Goal: Communication & Community: Answer question/provide support

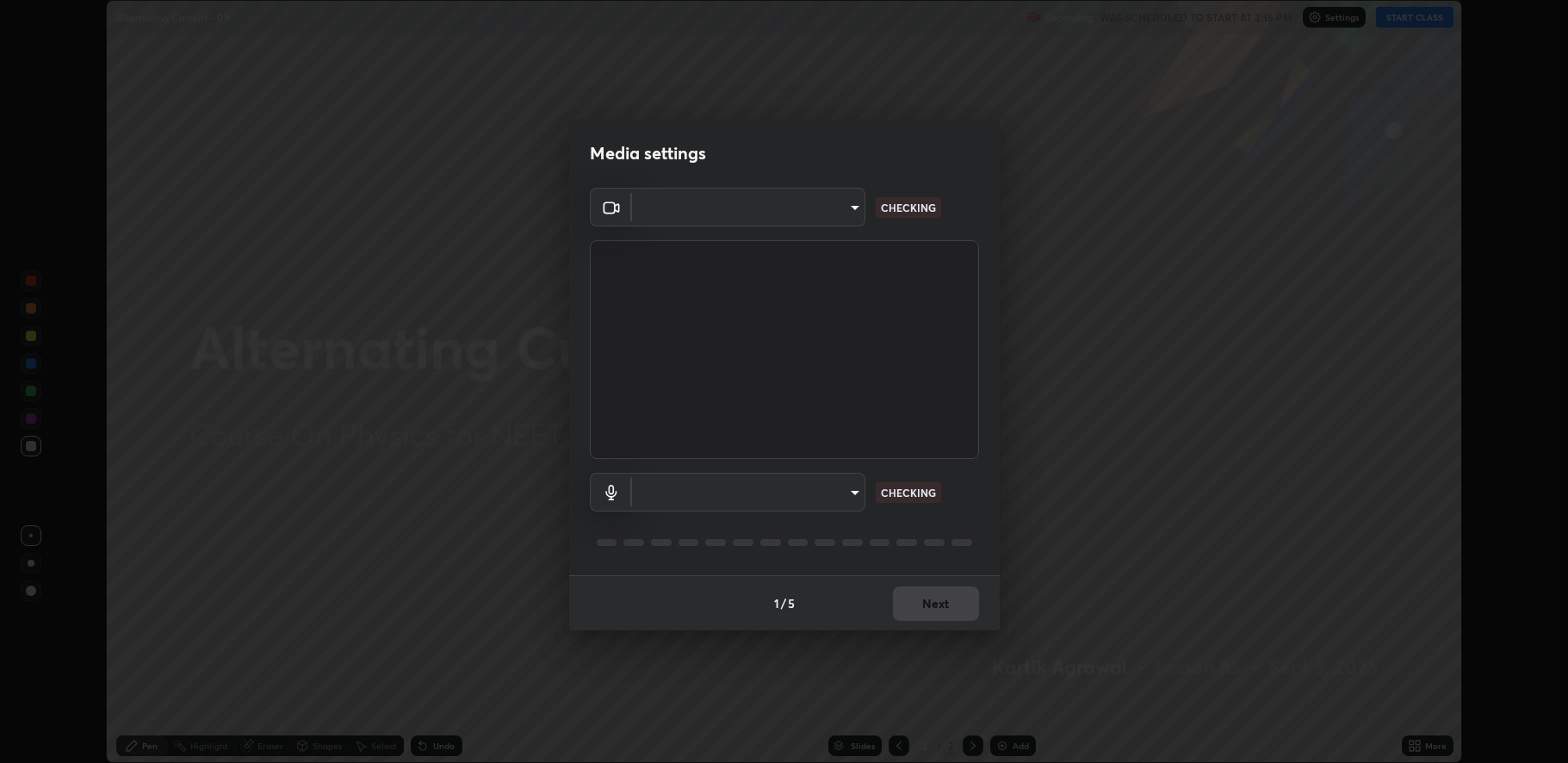
scroll to position [763, 1568]
type input "fbf3bf66c54ebdc22d4a916e1eeea5187fc1625fd733ae2b86b360c30985395f"
click at [791, 502] on body "Erase all Alternating Current - 09 Recording WAS SCHEDULED TO START AT 3:15 PM …" at bounding box center [784, 381] width 1568 height 763
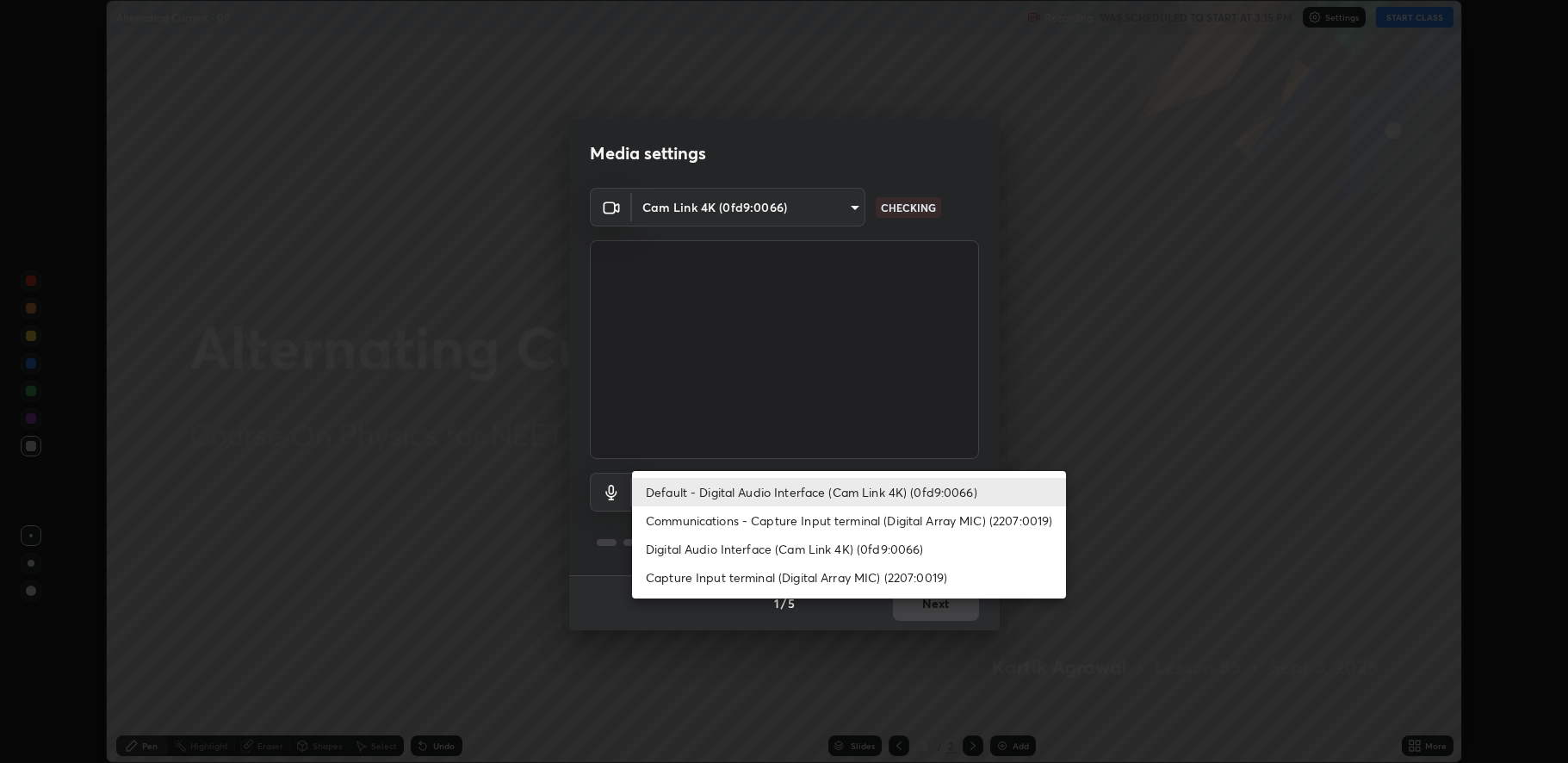
click at [793, 552] on li "Digital Audio Interface (Cam Link 4K) (0fd9:0066)" at bounding box center [849, 549] width 434 height 28
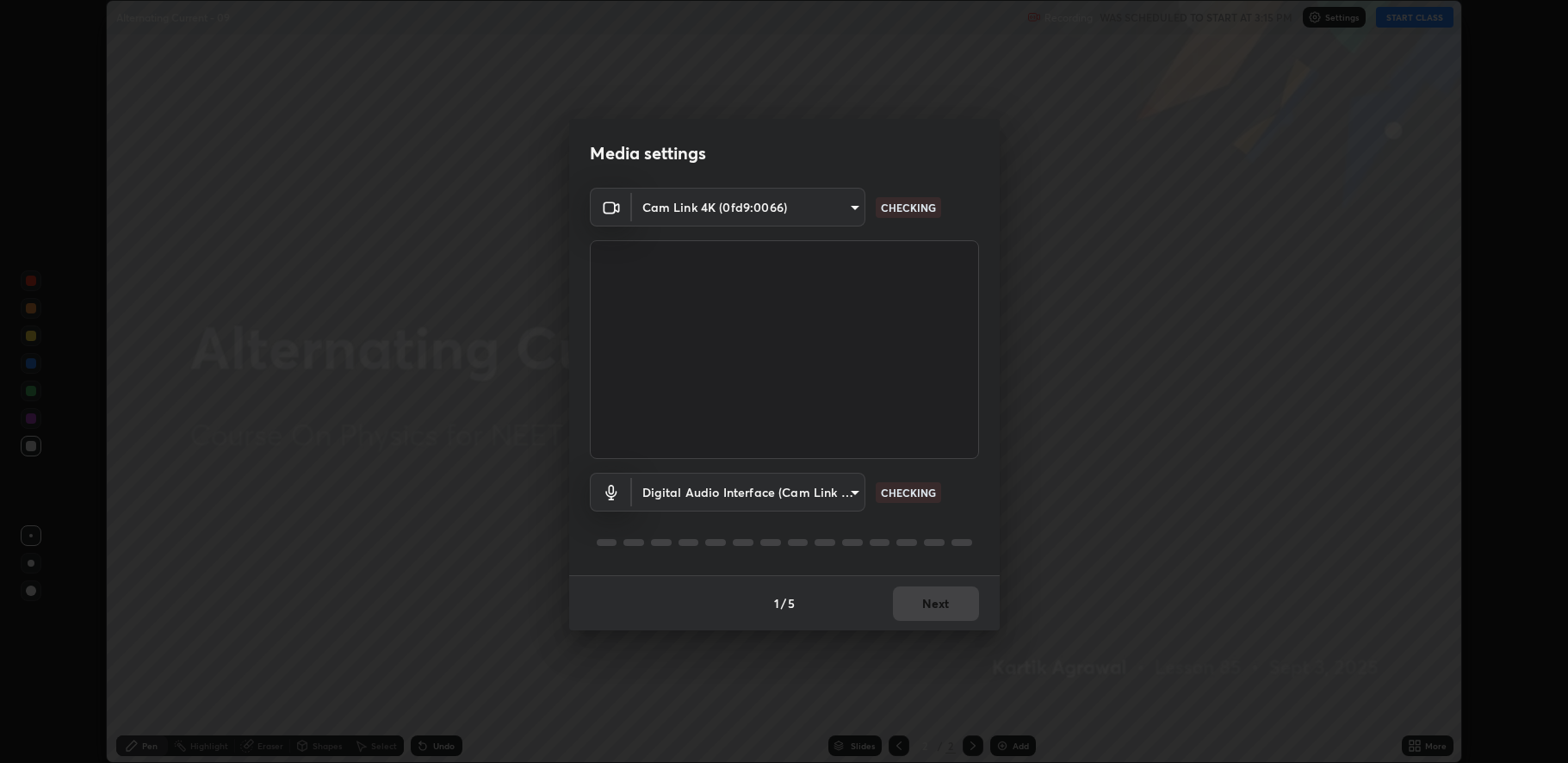
click at [767, 490] on body "Erase all Alternating Current - 09 Recording WAS SCHEDULED TO START AT 3:15 PM …" at bounding box center [784, 381] width 1568 height 763
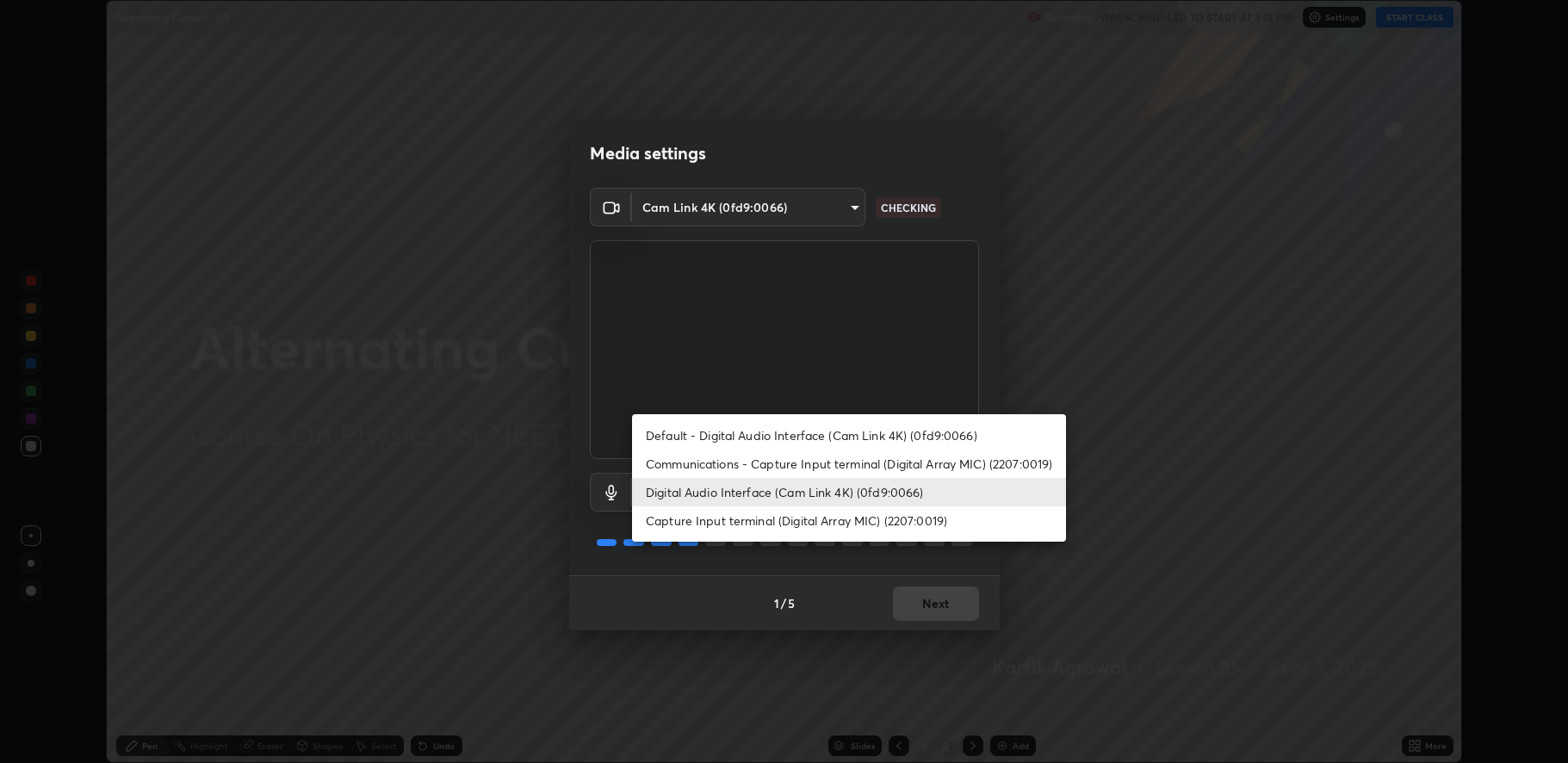
click at [752, 439] on li "Default - Digital Audio Interface (Cam Link 4K) (0fd9:0066)" at bounding box center [849, 435] width 434 height 28
type input "default"
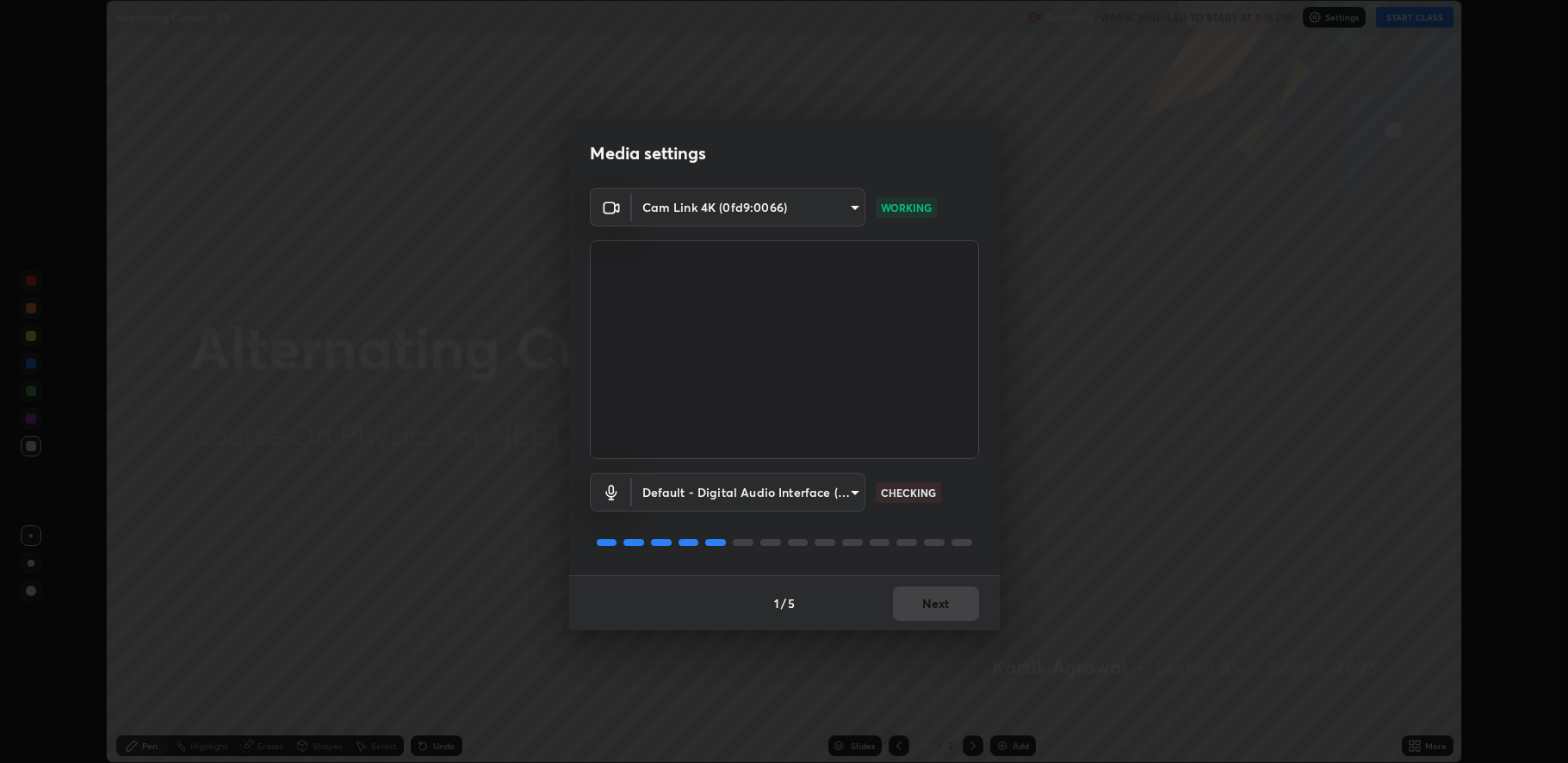
click at [913, 603] on div "1 / 5 Next" at bounding box center [784, 603] width 431 height 55
click at [919, 598] on button "Next" at bounding box center [936, 604] width 87 height 35
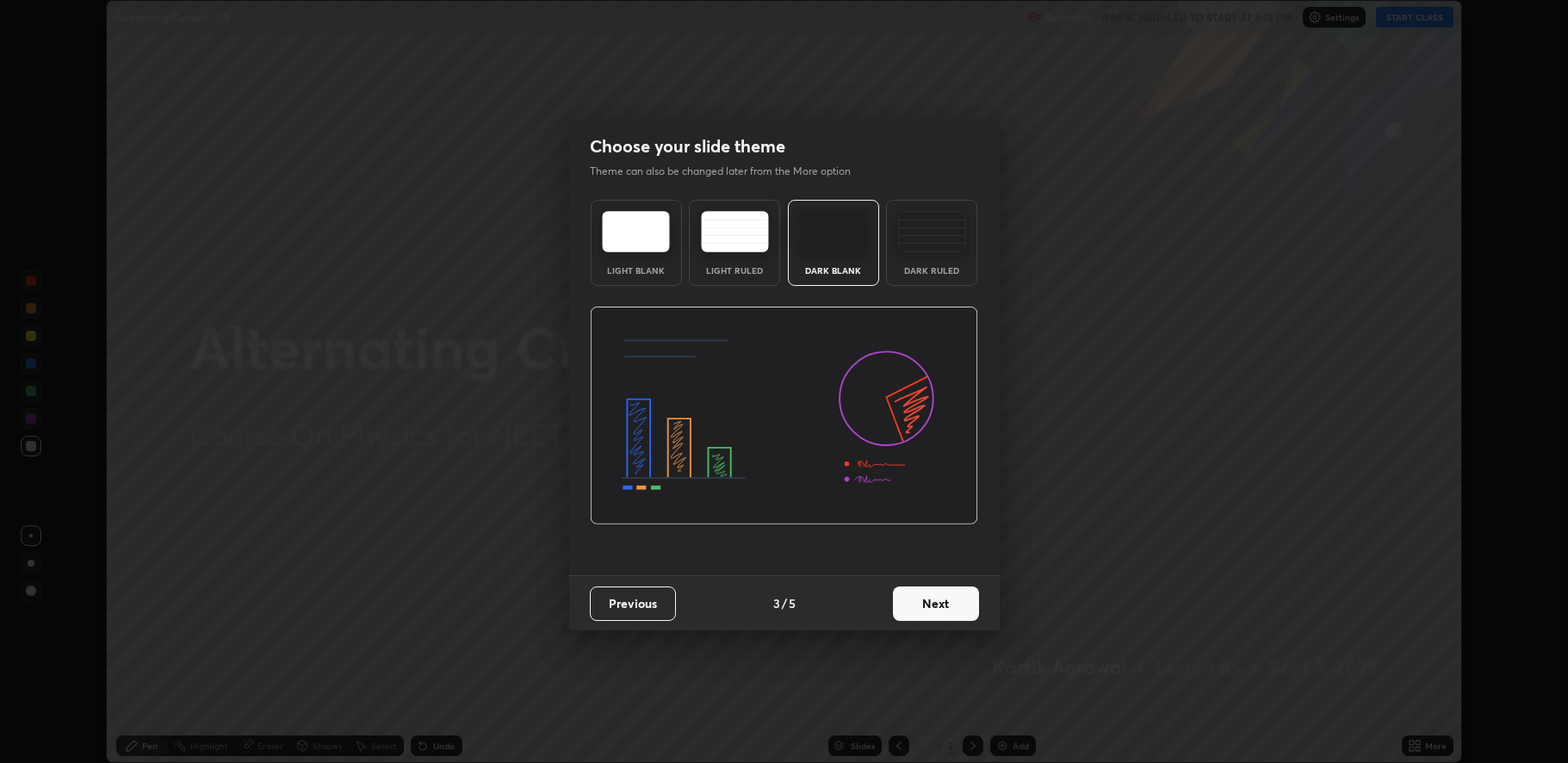
click at [935, 604] on button "Next" at bounding box center [936, 604] width 87 height 35
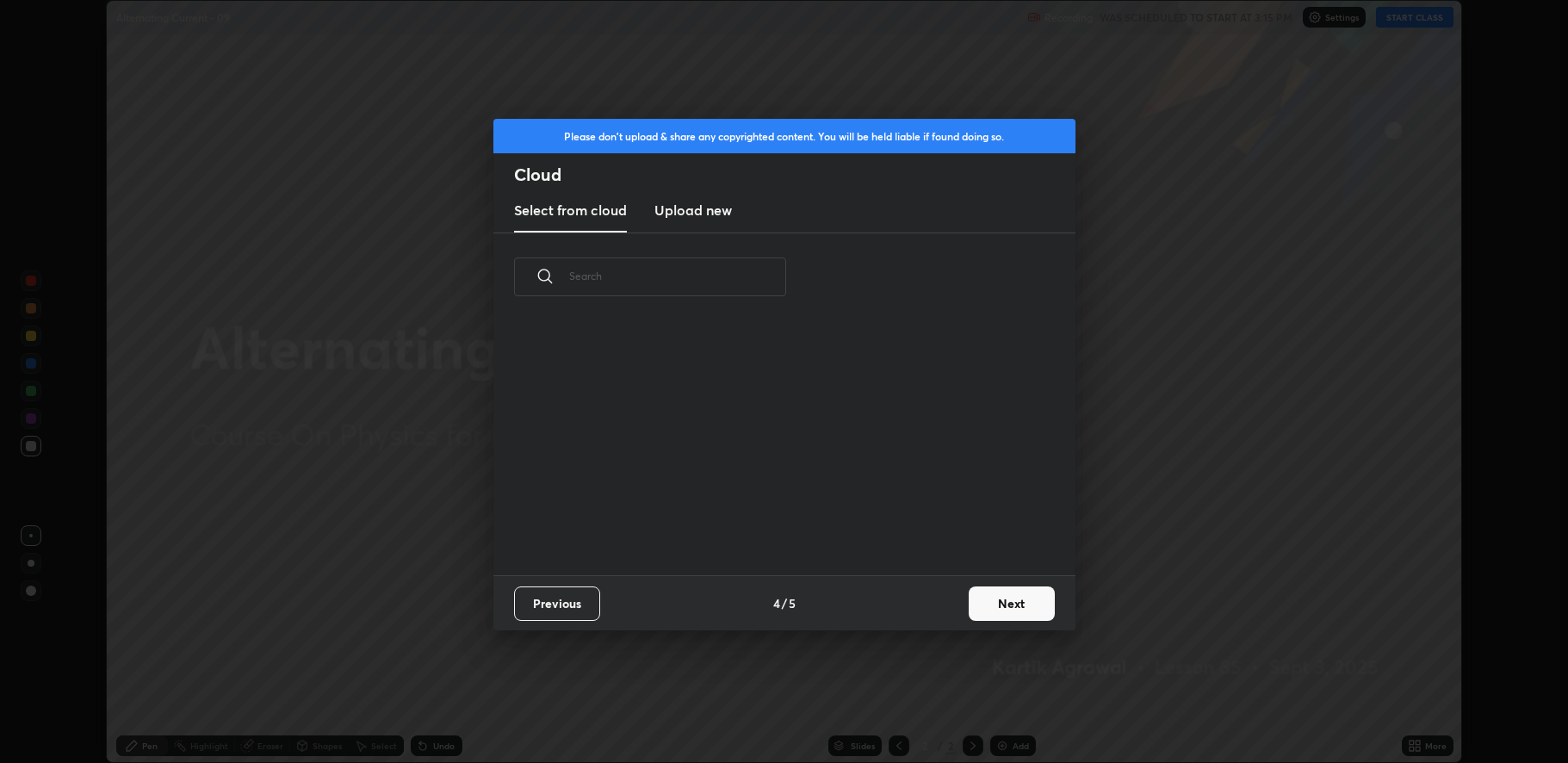
click at [982, 601] on button "Next" at bounding box center [1011, 604] width 87 height 35
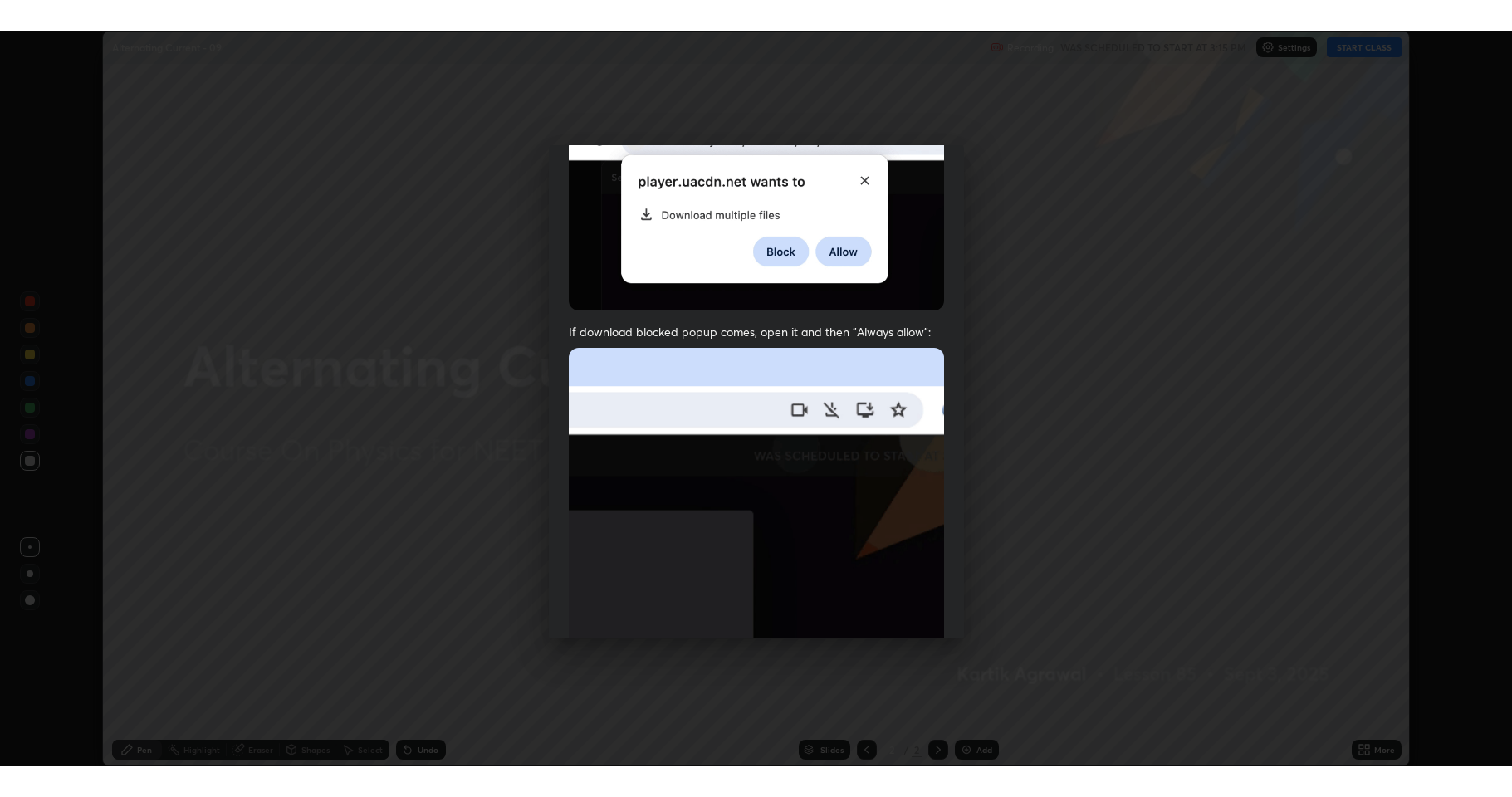
scroll to position [337, 0]
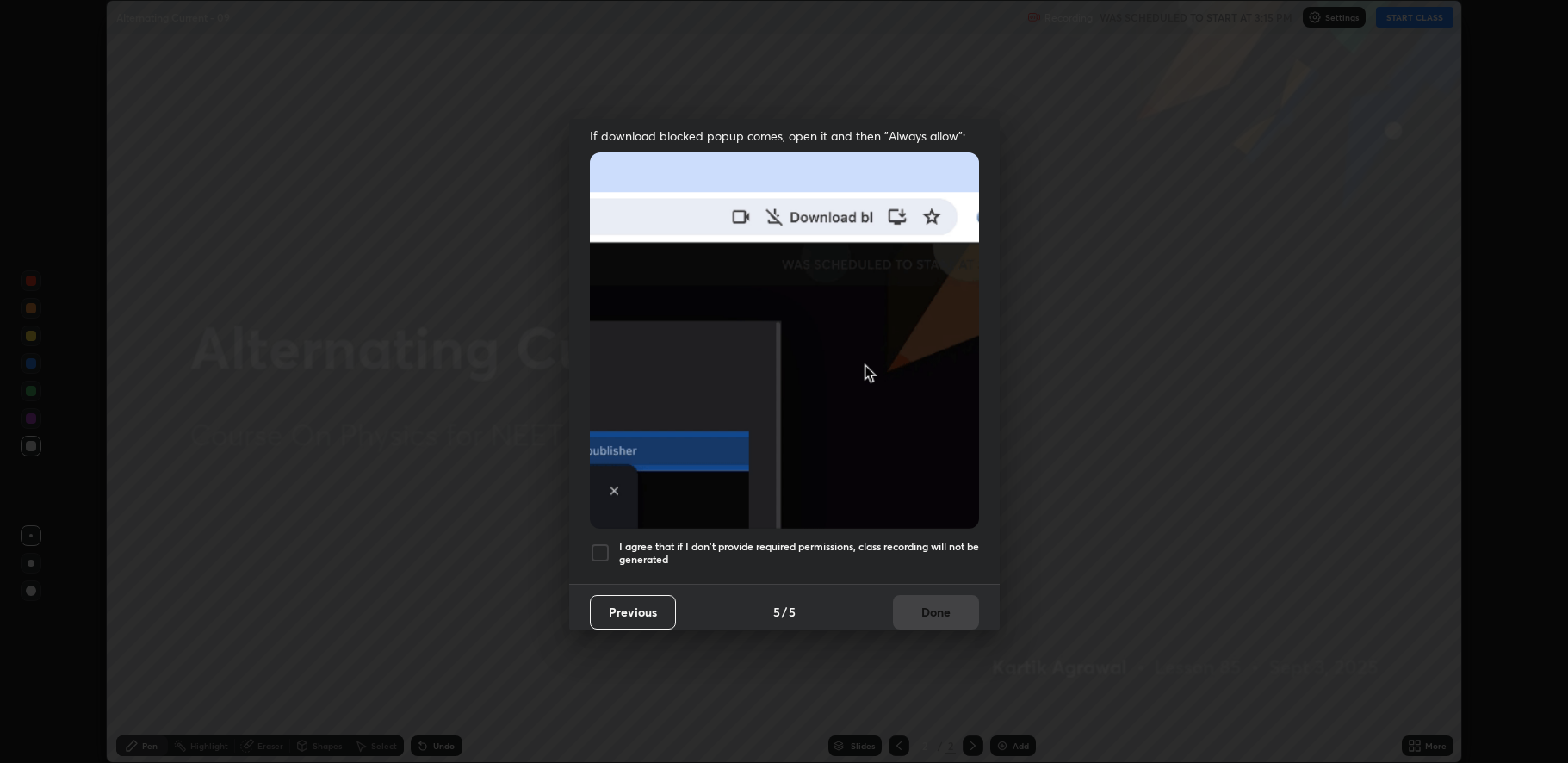
click at [599, 551] on div at bounding box center [600, 552] width 21 height 21
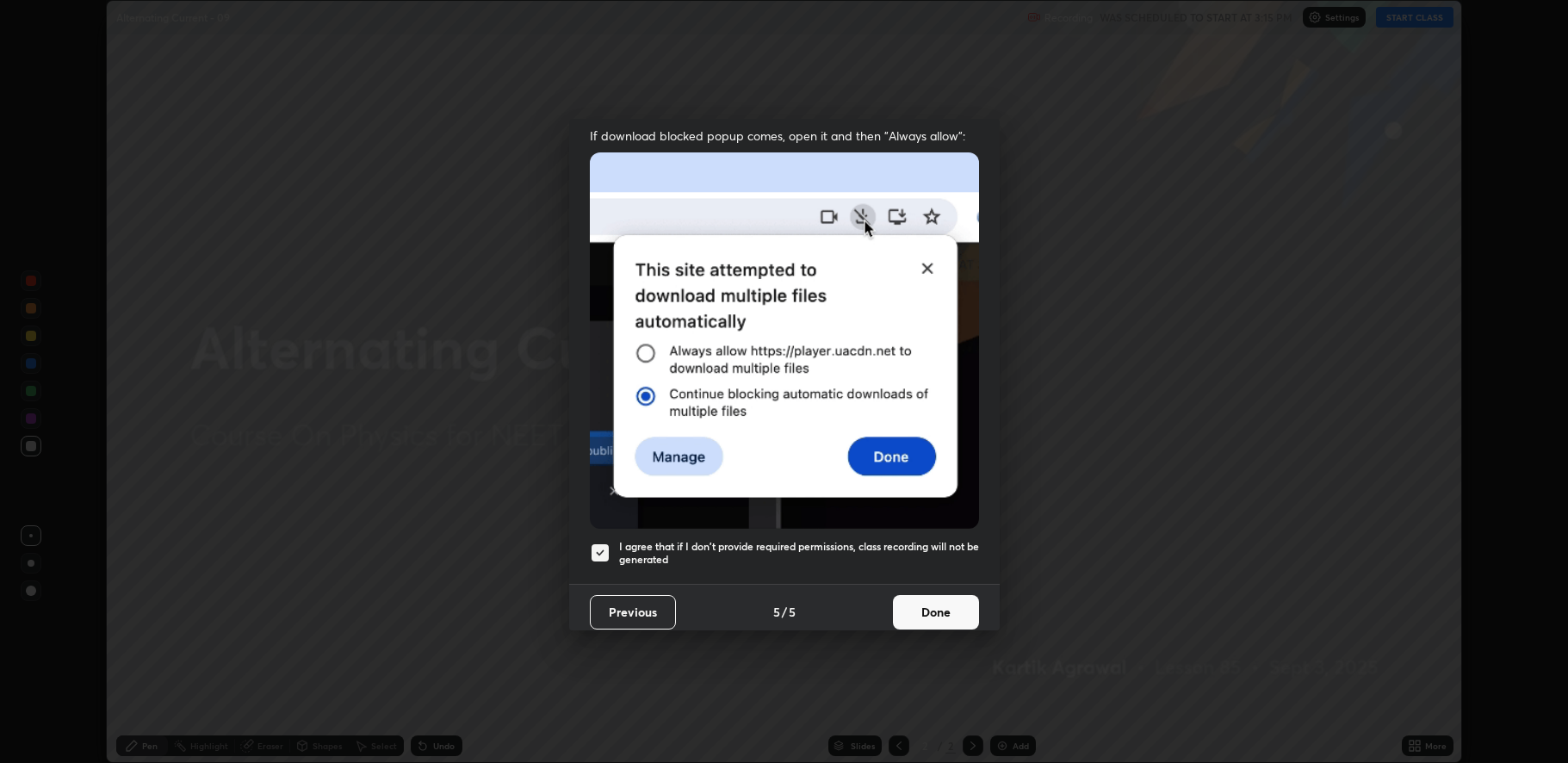
click at [909, 611] on button "Done" at bounding box center [936, 613] width 87 height 35
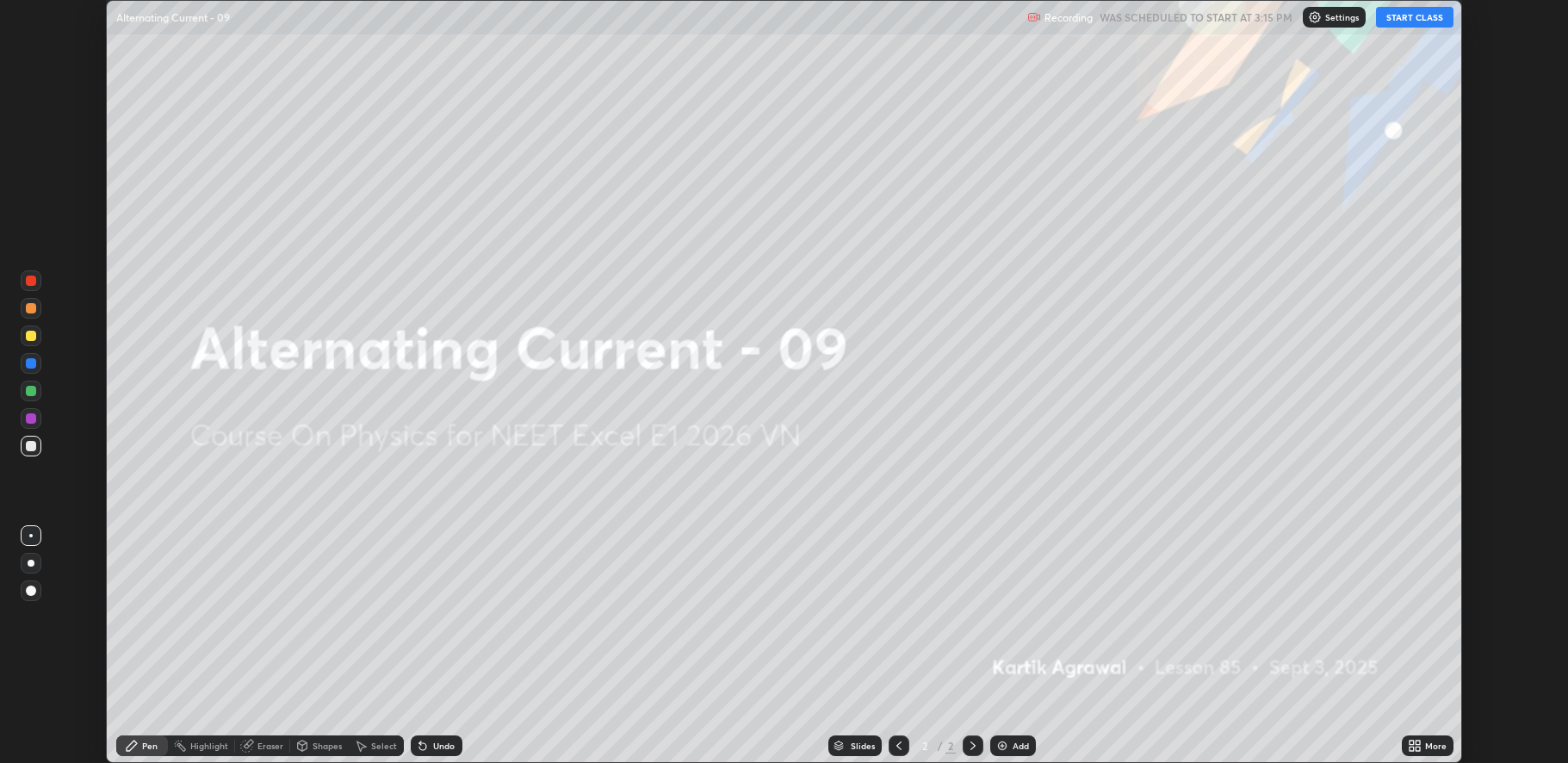
click at [1411, 743] on icon at bounding box center [1411, 743] width 5 height 5
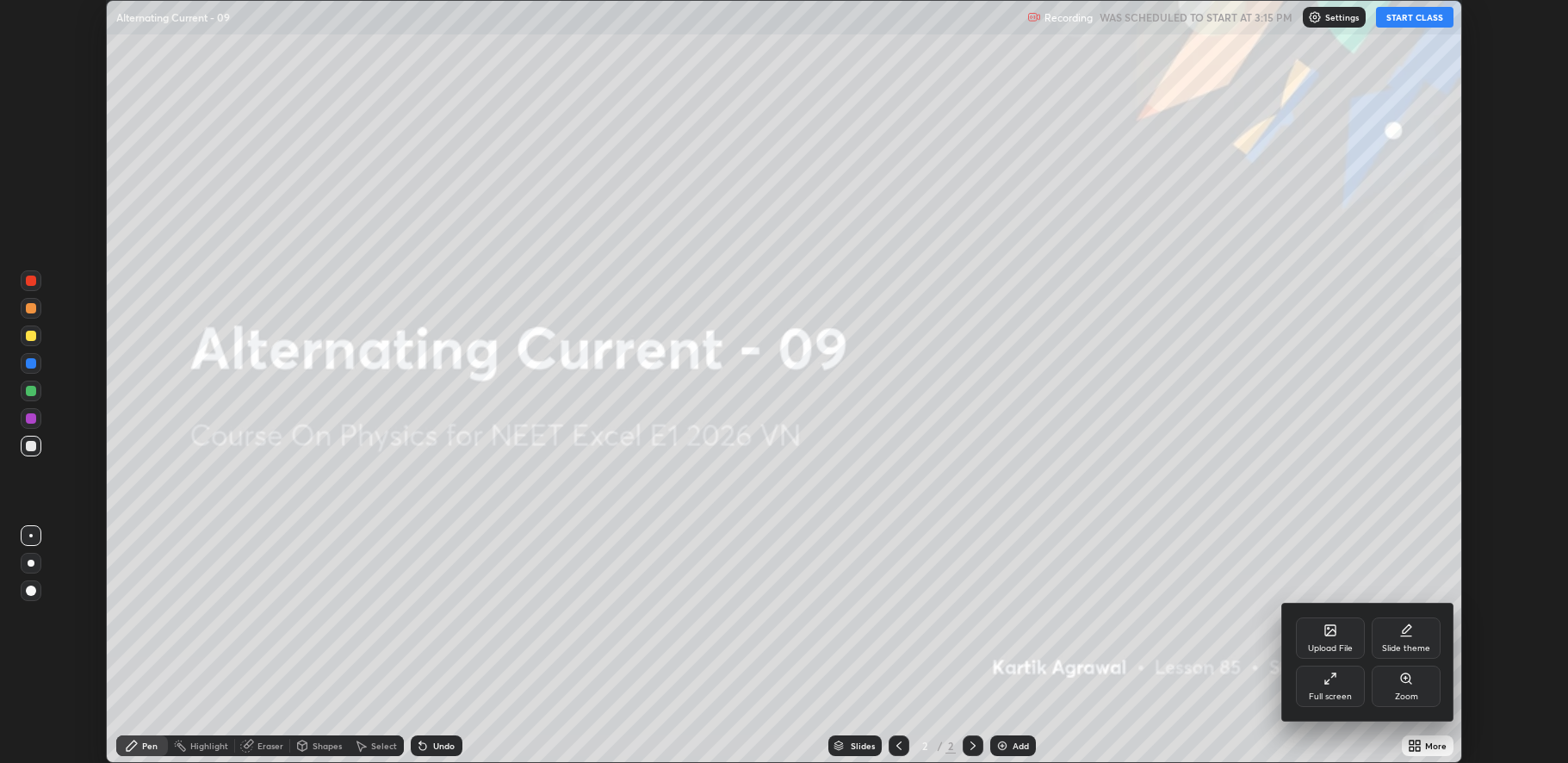
click at [1321, 690] on div "Full screen" at bounding box center [1330, 686] width 69 height 41
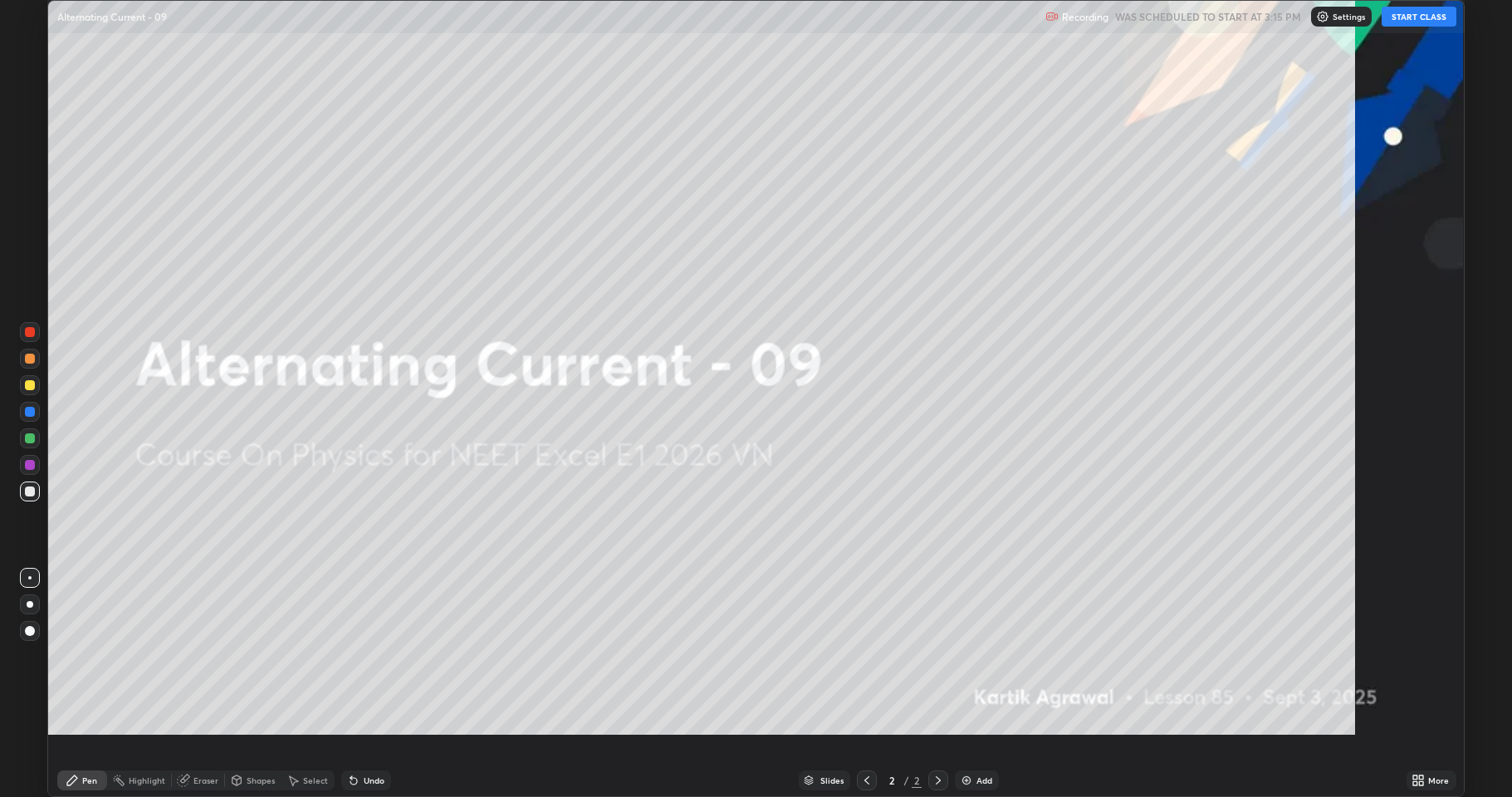
scroll to position [797, 1512]
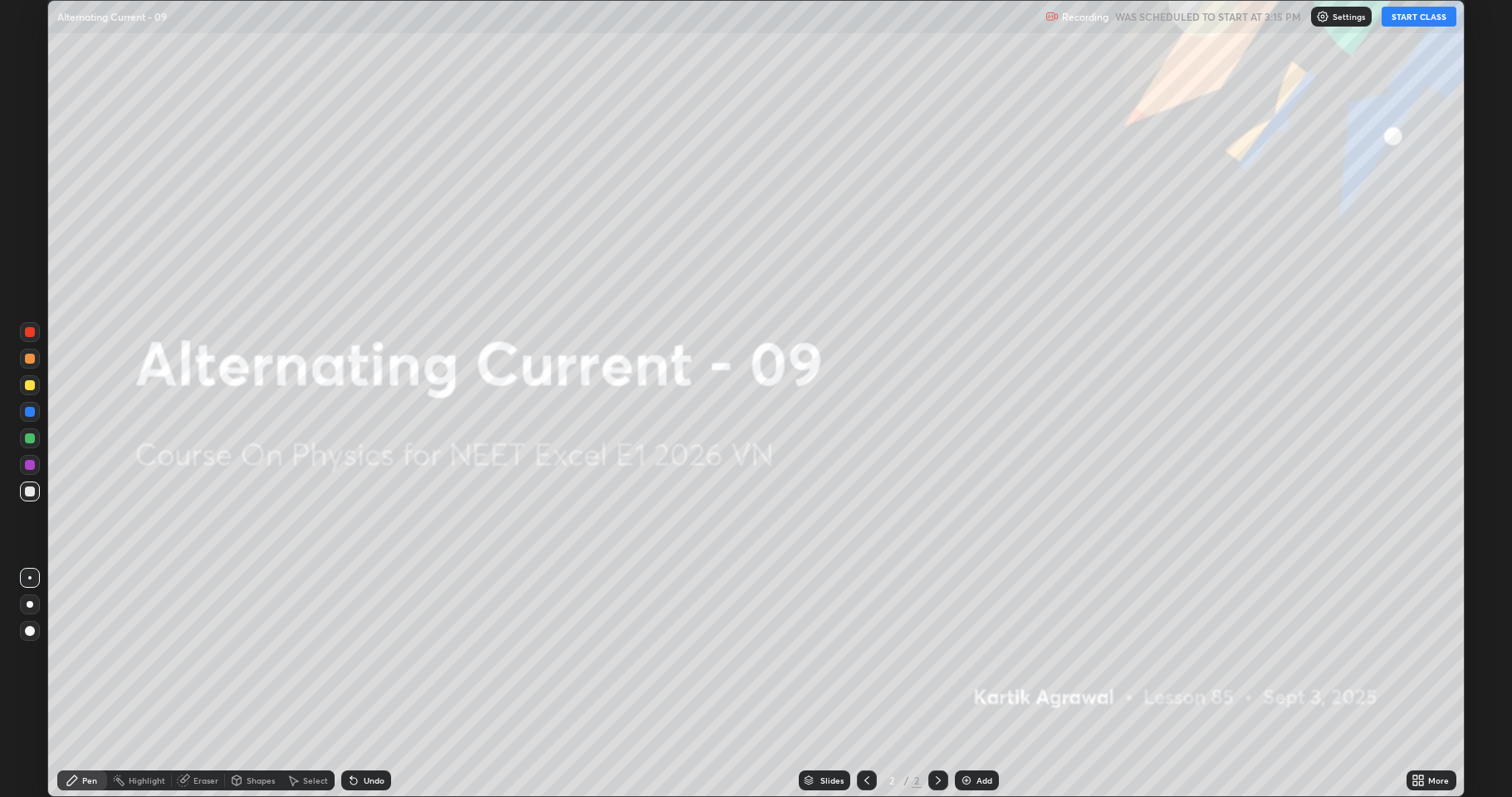
click at [1417, 21] on button "START CLASS" at bounding box center [1419, 17] width 75 height 20
click at [976, 735] on div "Add" at bounding box center [984, 780] width 16 height 8
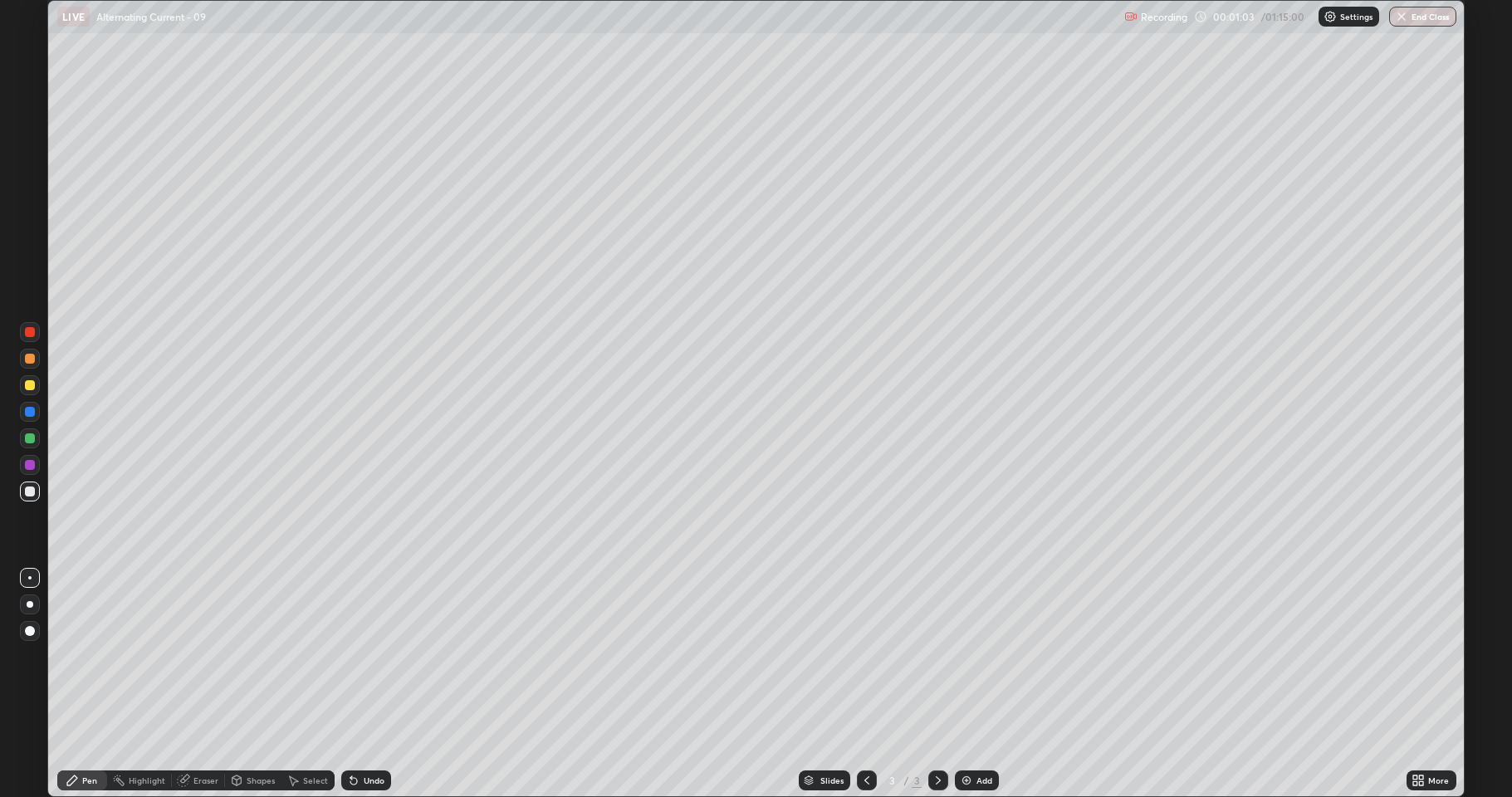
click at [25, 361] on div at bounding box center [29, 359] width 10 height 10
click at [31, 438] on div at bounding box center [29, 438] width 10 height 10
click at [33, 495] on div at bounding box center [29, 491] width 10 height 10
click at [202, 735] on div "Eraser" at bounding box center [206, 780] width 25 height 8
click at [86, 735] on div "Pen" at bounding box center [90, 780] width 15 height 8
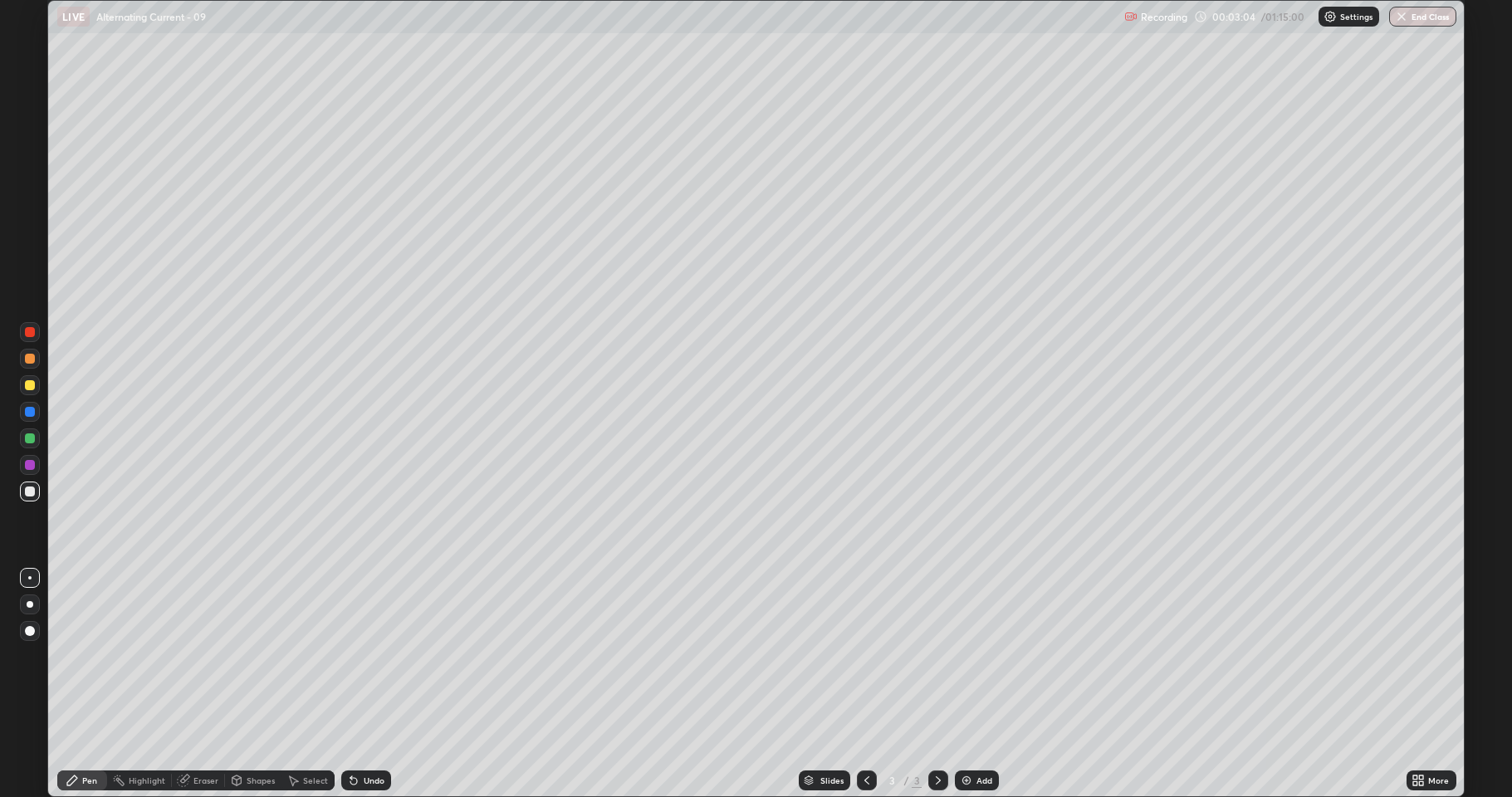
click at [33, 472] on div at bounding box center [30, 465] width 20 height 20
click at [33, 389] on div at bounding box center [29, 385] width 10 height 10
click at [976, 735] on div "Add" at bounding box center [984, 780] width 16 height 8
click at [30, 387] on div at bounding box center [29, 385] width 10 height 10
click at [33, 468] on div at bounding box center [29, 465] width 10 height 10
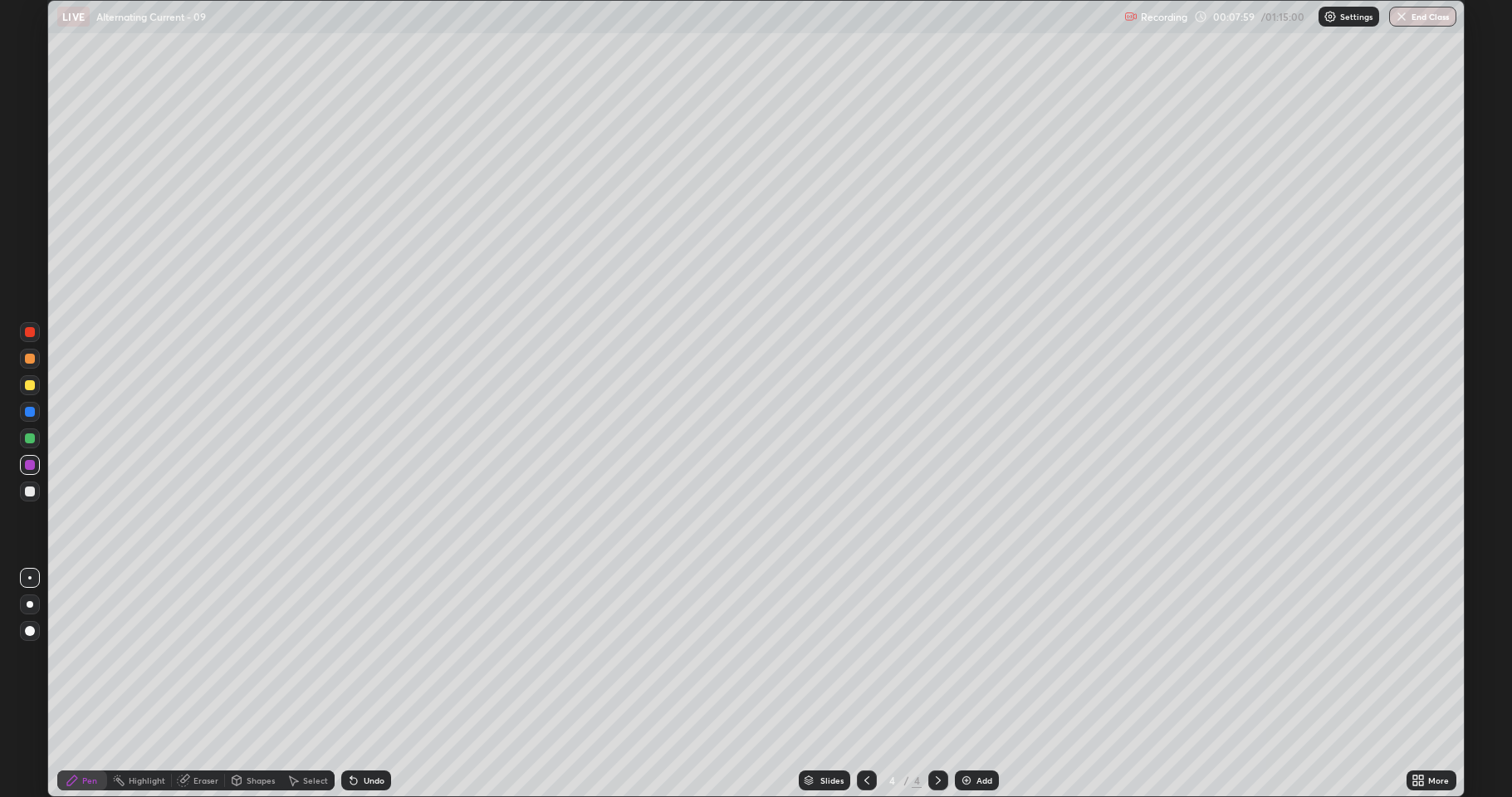
click at [26, 385] on div at bounding box center [29, 385] width 10 height 10
click at [976, 735] on div "Add" at bounding box center [984, 780] width 16 height 8
click at [31, 492] on div at bounding box center [29, 491] width 10 height 10
click at [30, 386] on div at bounding box center [29, 385] width 10 height 10
click at [28, 492] on div at bounding box center [29, 491] width 10 height 10
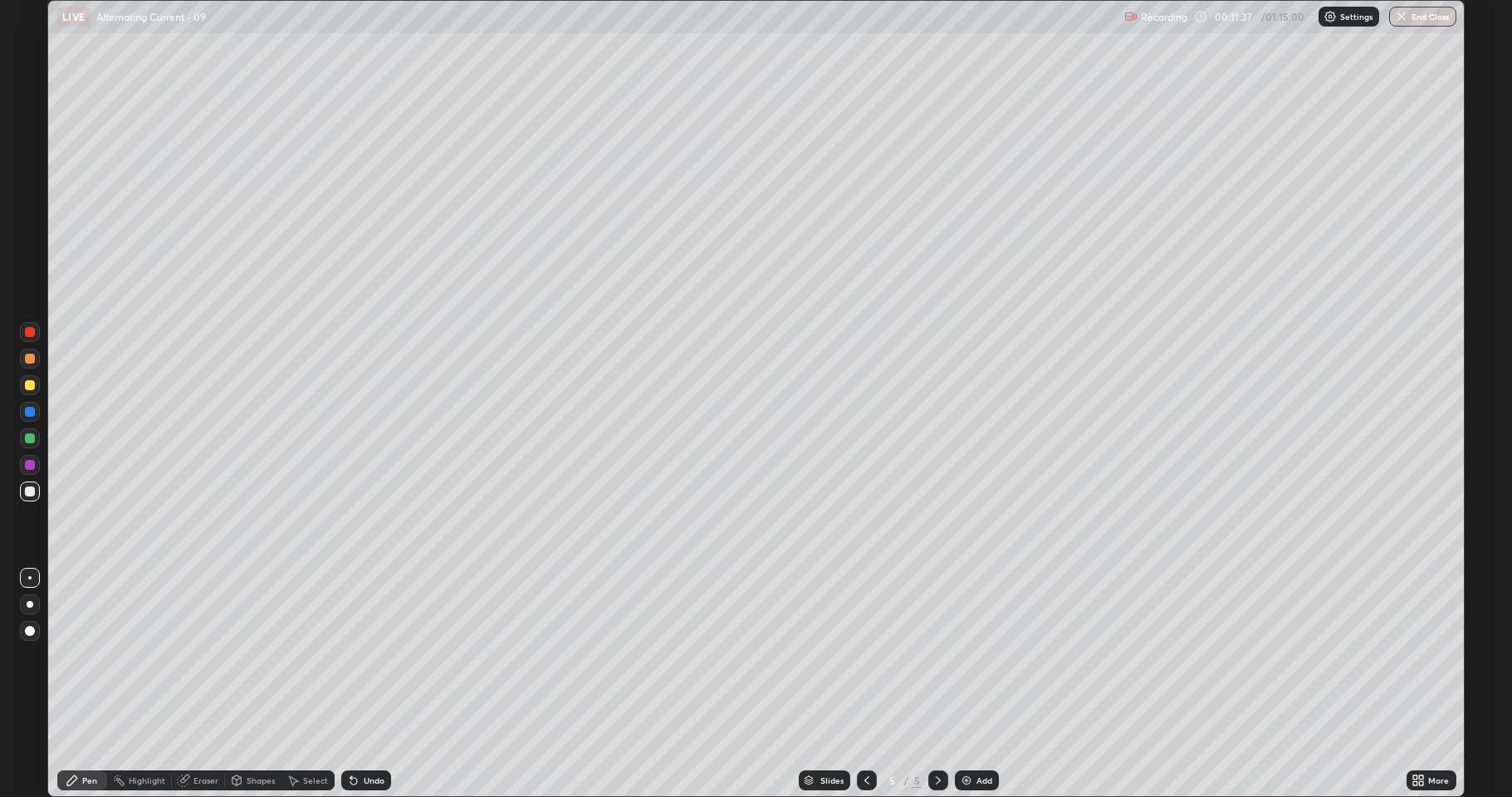
click at [27, 461] on div at bounding box center [29, 465] width 10 height 10
click at [29, 494] on div at bounding box center [29, 491] width 10 height 10
click at [24, 435] on div at bounding box center [30, 438] width 20 height 20
click at [312, 735] on div "Select" at bounding box center [315, 780] width 25 height 8
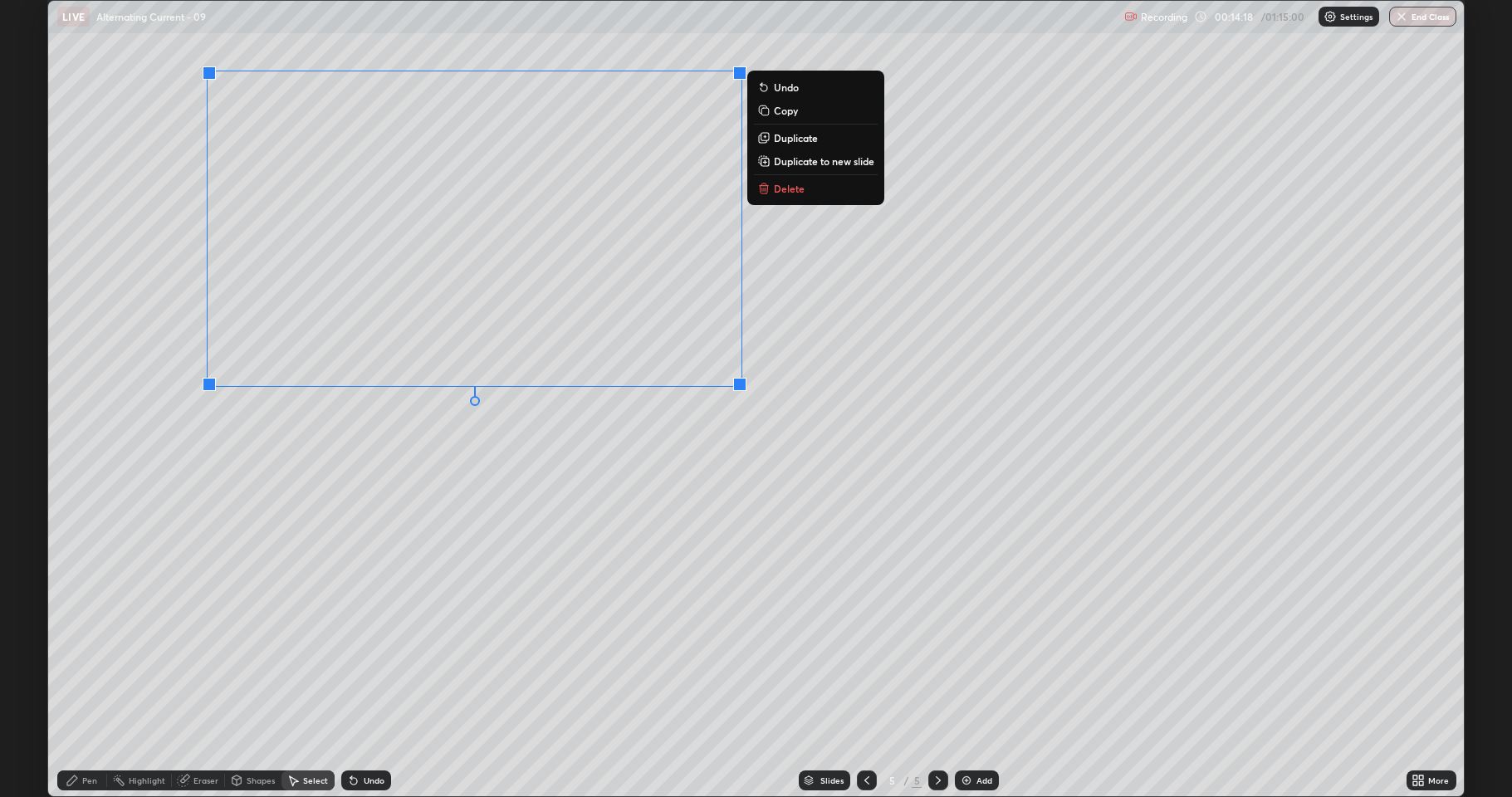
click at [327, 498] on div "0 ° Undo Copy Duplicate Duplicate to new slide Delete" at bounding box center [756, 398] width 1415 height 795
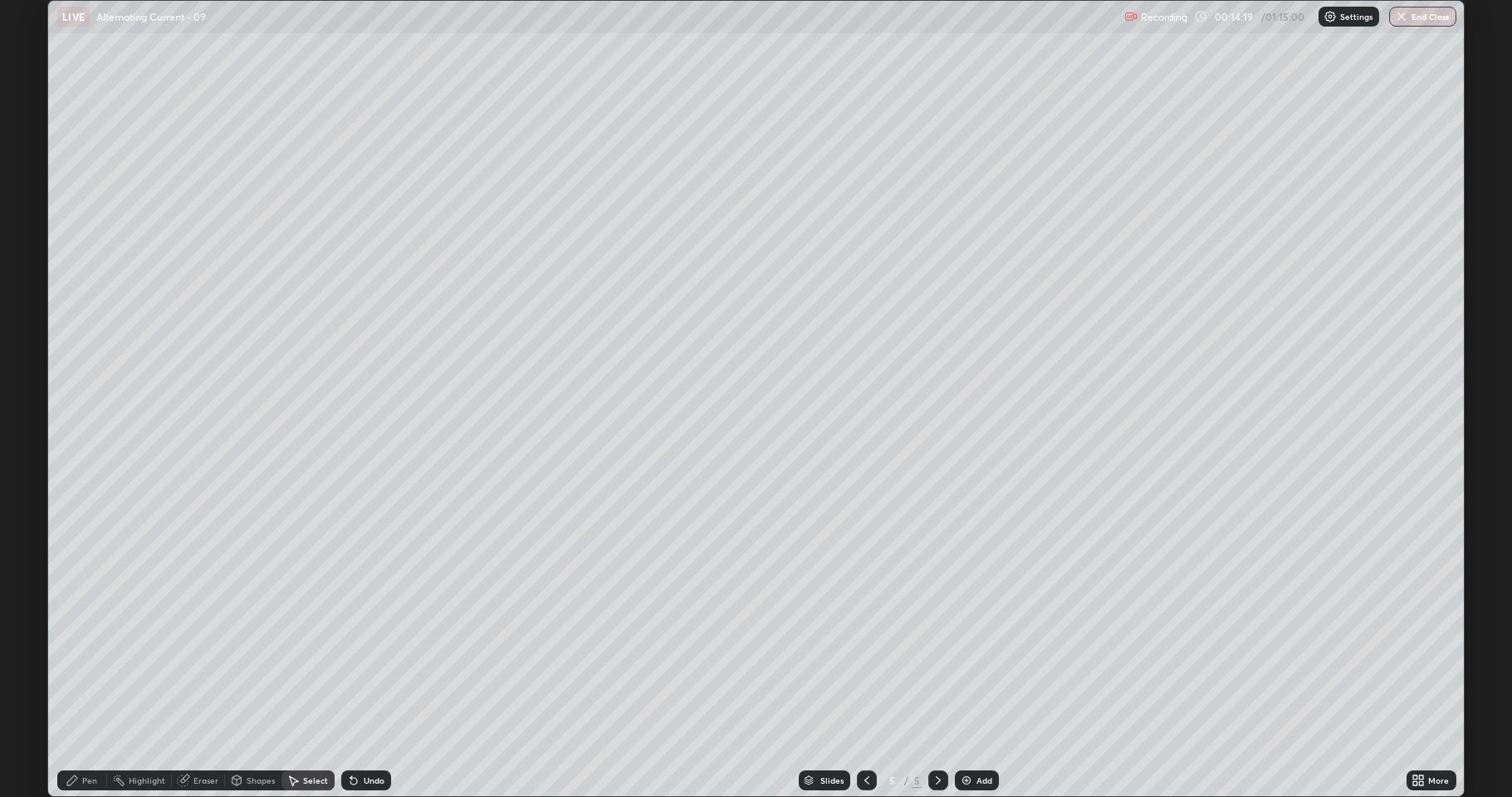
click at [86, 735] on div "Pen" at bounding box center [82, 780] width 50 height 20
click at [27, 381] on div at bounding box center [29, 385] width 10 height 10
click at [30, 489] on div at bounding box center [29, 491] width 10 height 10
click at [377, 735] on div "Undo" at bounding box center [374, 780] width 21 height 8
click at [370, 735] on div "Undo" at bounding box center [365, 780] width 50 height 20
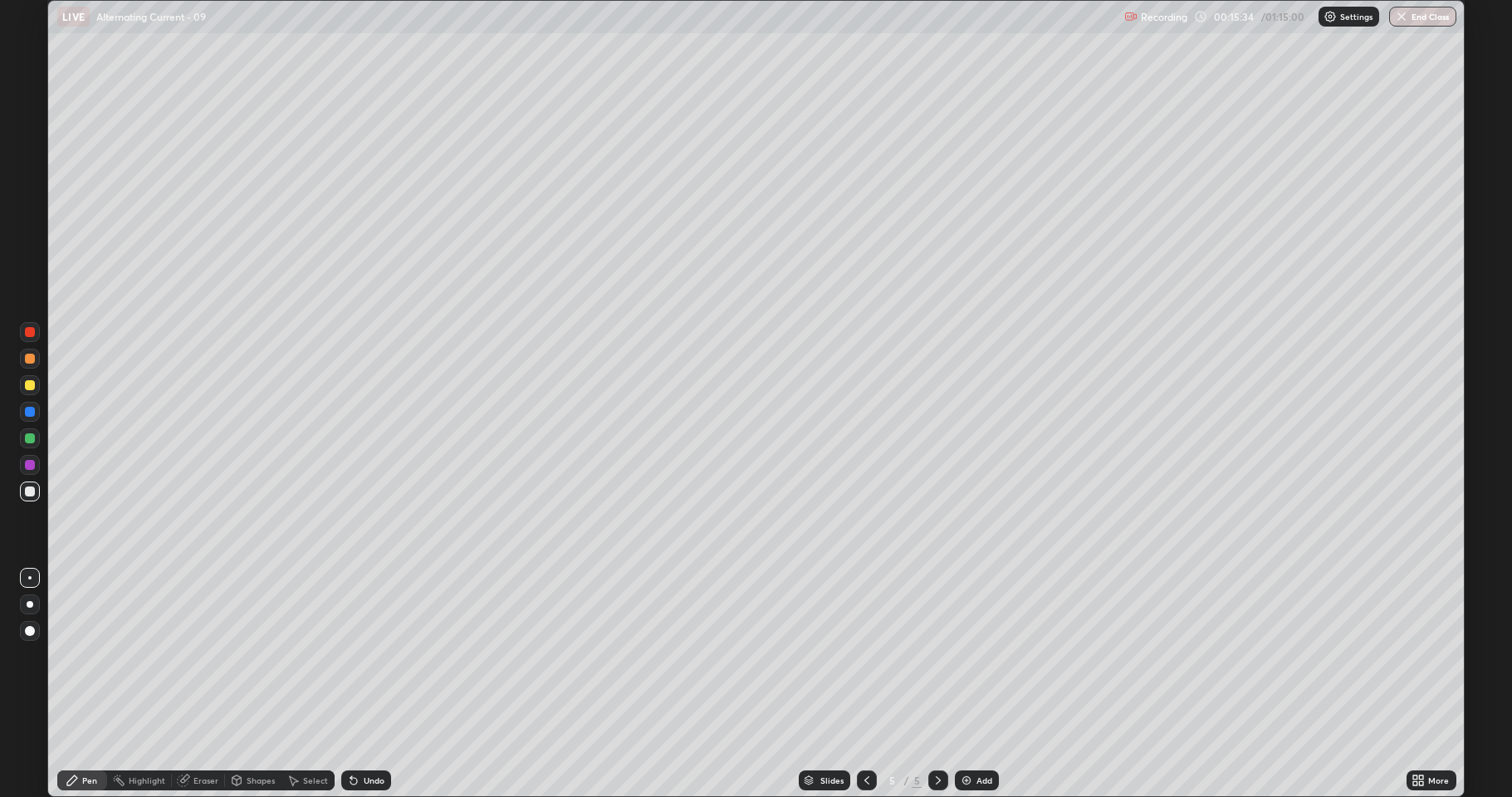
click at [372, 735] on div "Undo" at bounding box center [365, 780] width 50 height 20
click at [967, 735] on img at bounding box center [966, 780] width 13 height 13
click at [973, 735] on div "Add" at bounding box center [977, 780] width 44 height 20
click at [29, 386] on div at bounding box center [29, 385] width 10 height 10
click at [370, 735] on div "Undo" at bounding box center [374, 780] width 21 height 8
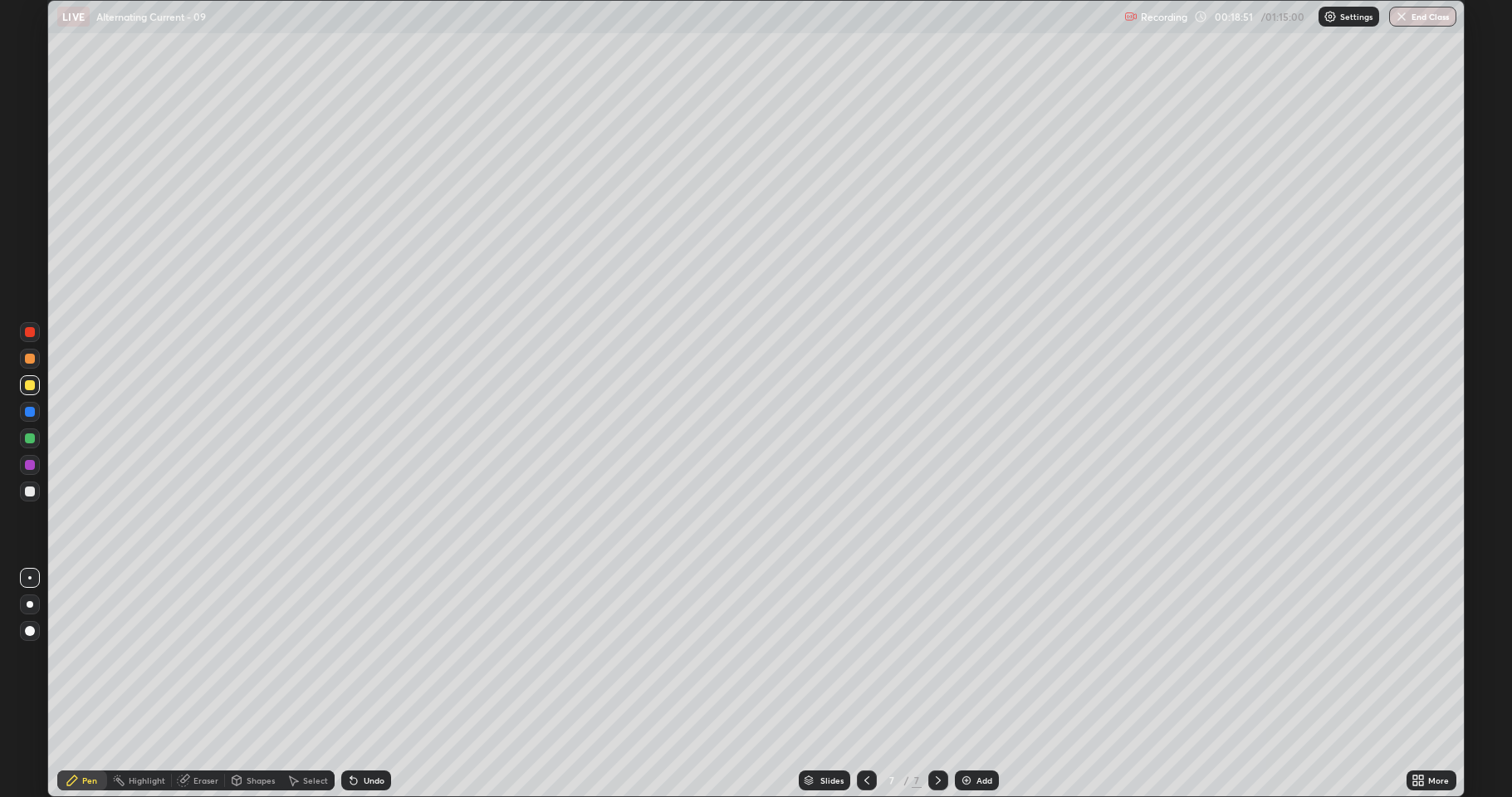
click at [365, 735] on div "Undo" at bounding box center [365, 780] width 50 height 20
click at [26, 362] on div at bounding box center [29, 359] width 10 height 10
click at [27, 441] on div at bounding box center [29, 438] width 10 height 10
click at [29, 386] on div at bounding box center [29, 385] width 10 height 10
click at [30, 489] on div at bounding box center [29, 491] width 10 height 10
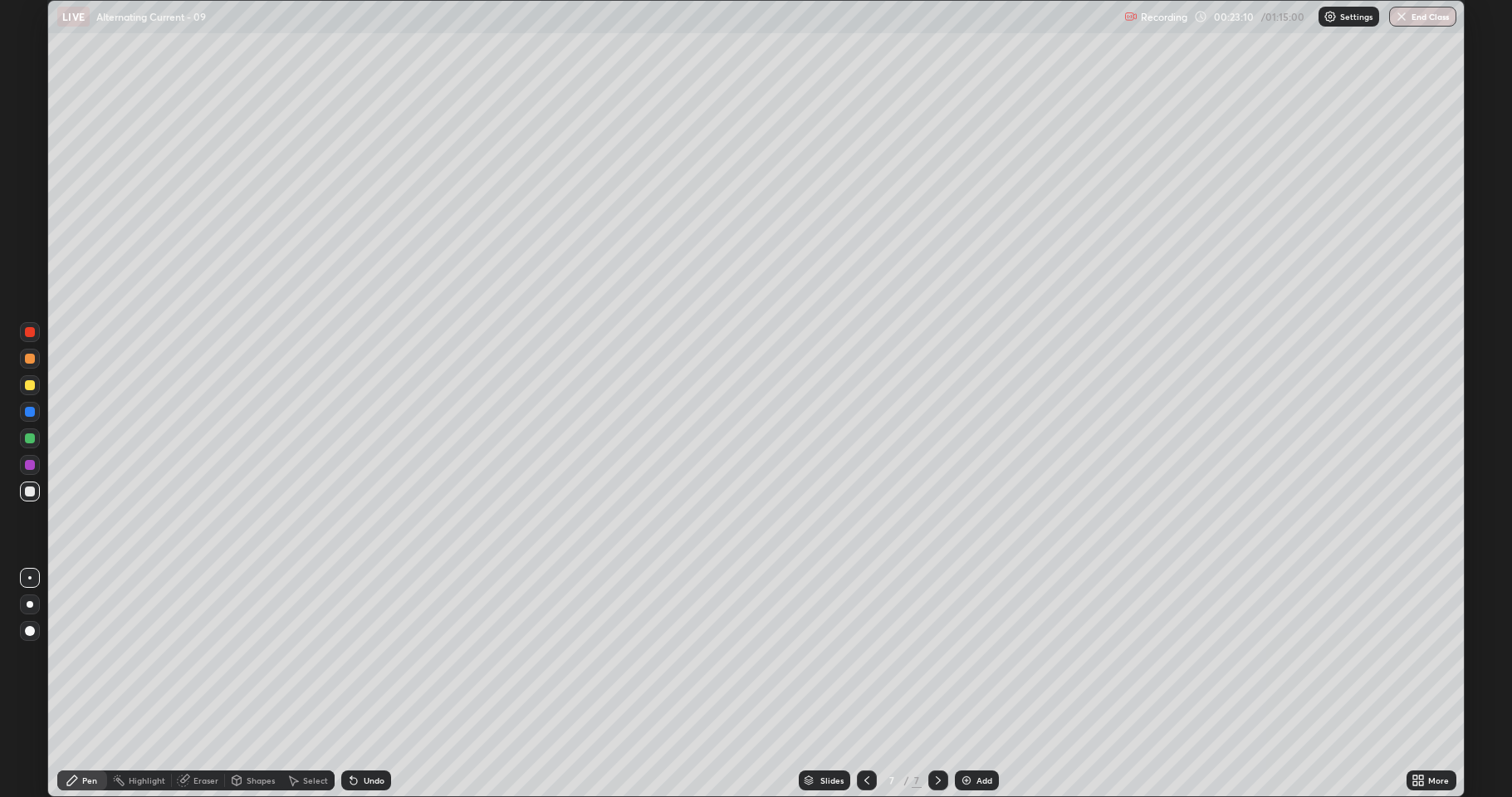
click at [976, 735] on div "Add" at bounding box center [984, 780] width 16 height 8
click at [25, 388] on div at bounding box center [29, 385] width 10 height 10
click at [371, 735] on div "Undo" at bounding box center [374, 780] width 21 height 8
click at [368, 735] on div "Undo" at bounding box center [374, 780] width 21 height 8
click at [26, 414] on div at bounding box center [29, 411] width 10 height 10
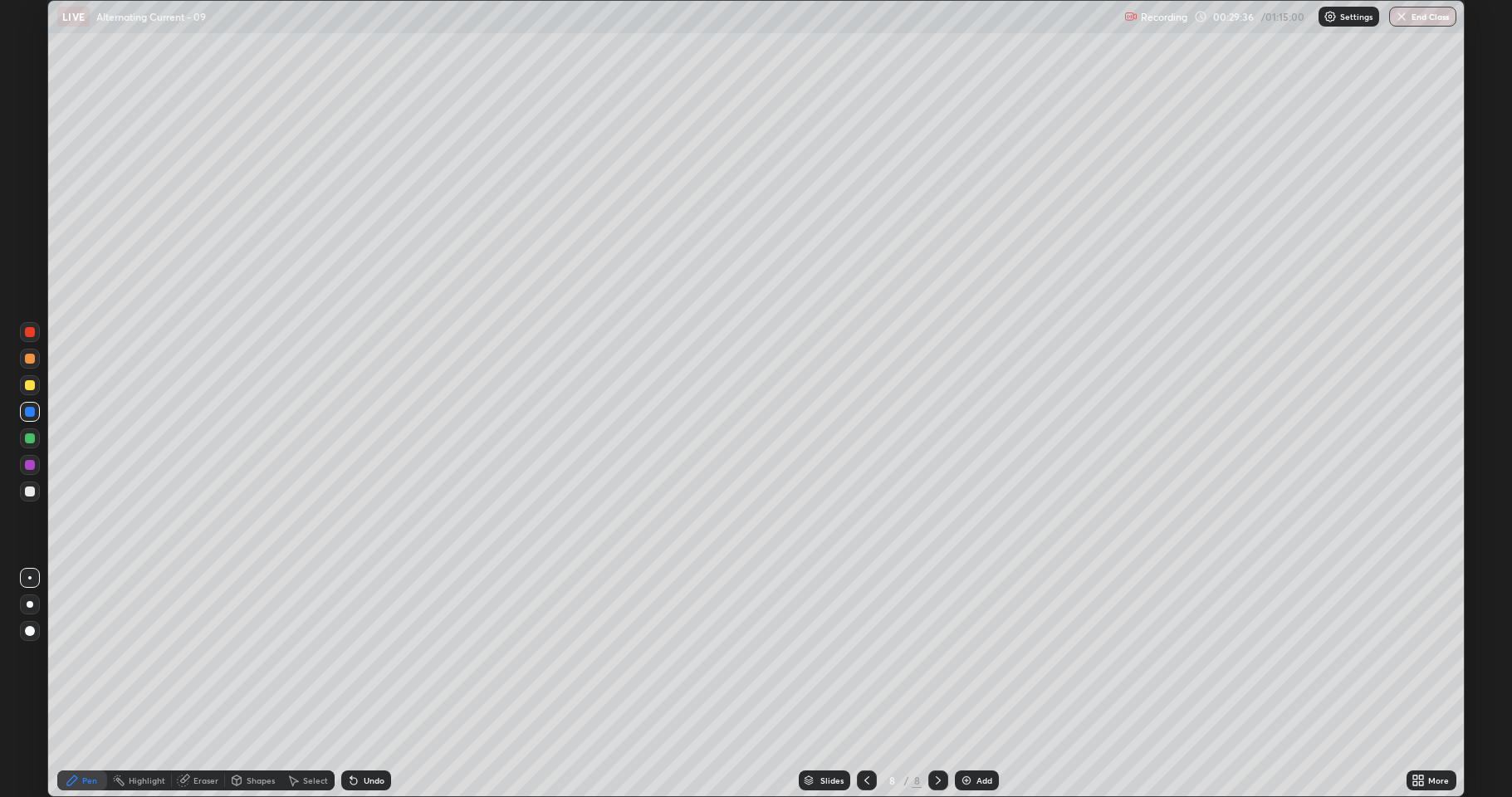
click at [38, 492] on div at bounding box center [30, 491] width 20 height 20
click at [31, 393] on div at bounding box center [30, 385] width 20 height 20
click at [29, 441] on div at bounding box center [29, 438] width 10 height 10
click at [30, 359] on div at bounding box center [29, 359] width 10 height 10
click at [973, 735] on div "Add" at bounding box center [977, 780] width 44 height 20
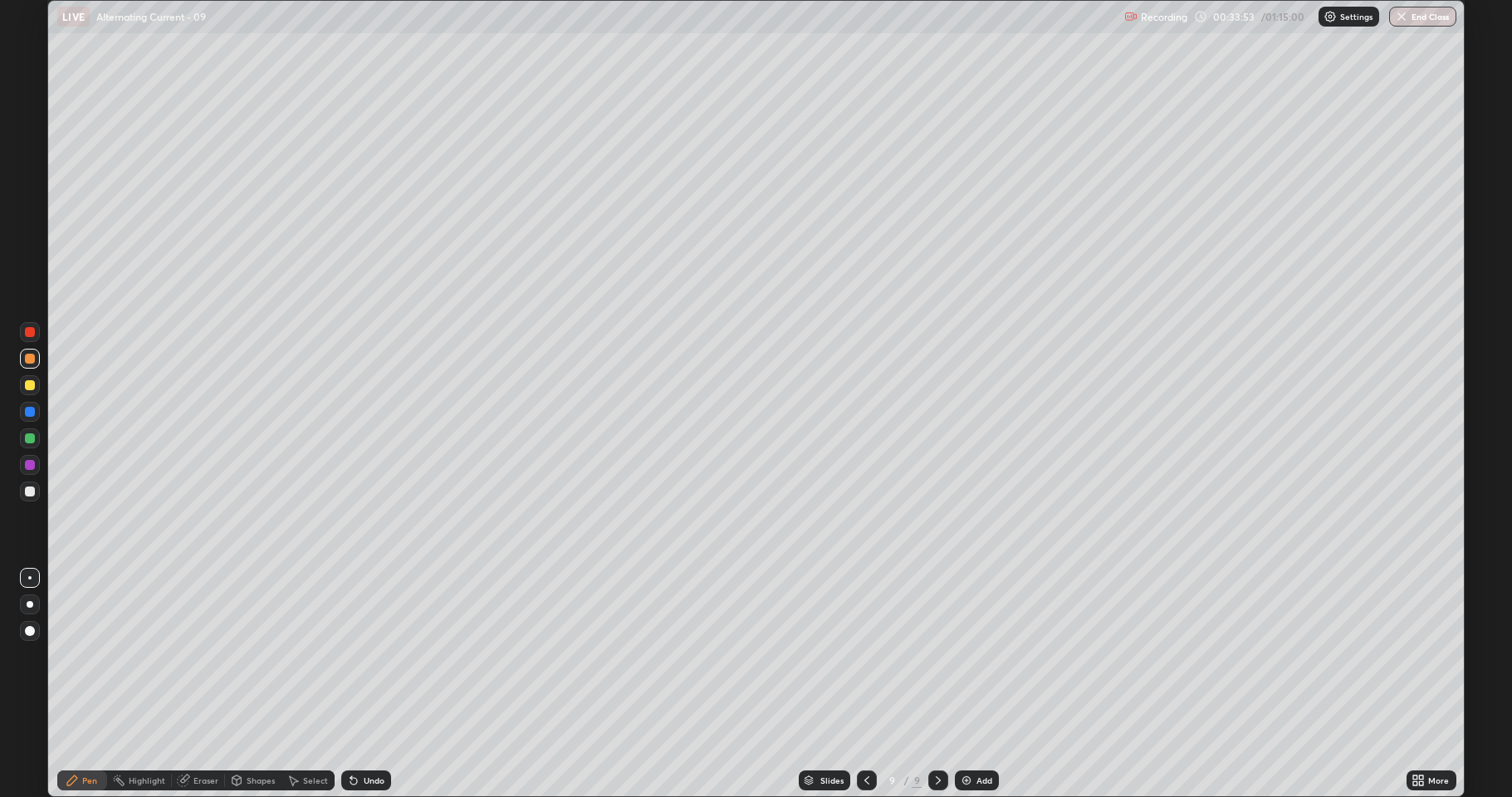
click at [865, 735] on icon at bounding box center [866, 780] width 13 height 13
click at [934, 735] on icon at bounding box center [937, 780] width 13 height 13
click at [28, 441] on div at bounding box center [29, 438] width 10 height 10
click at [34, 368] on div at bounding box center [30, 359] width 20 height 20
click at [983, 735] on div "Add" at bounding box center [984, 780] width 16 height 8
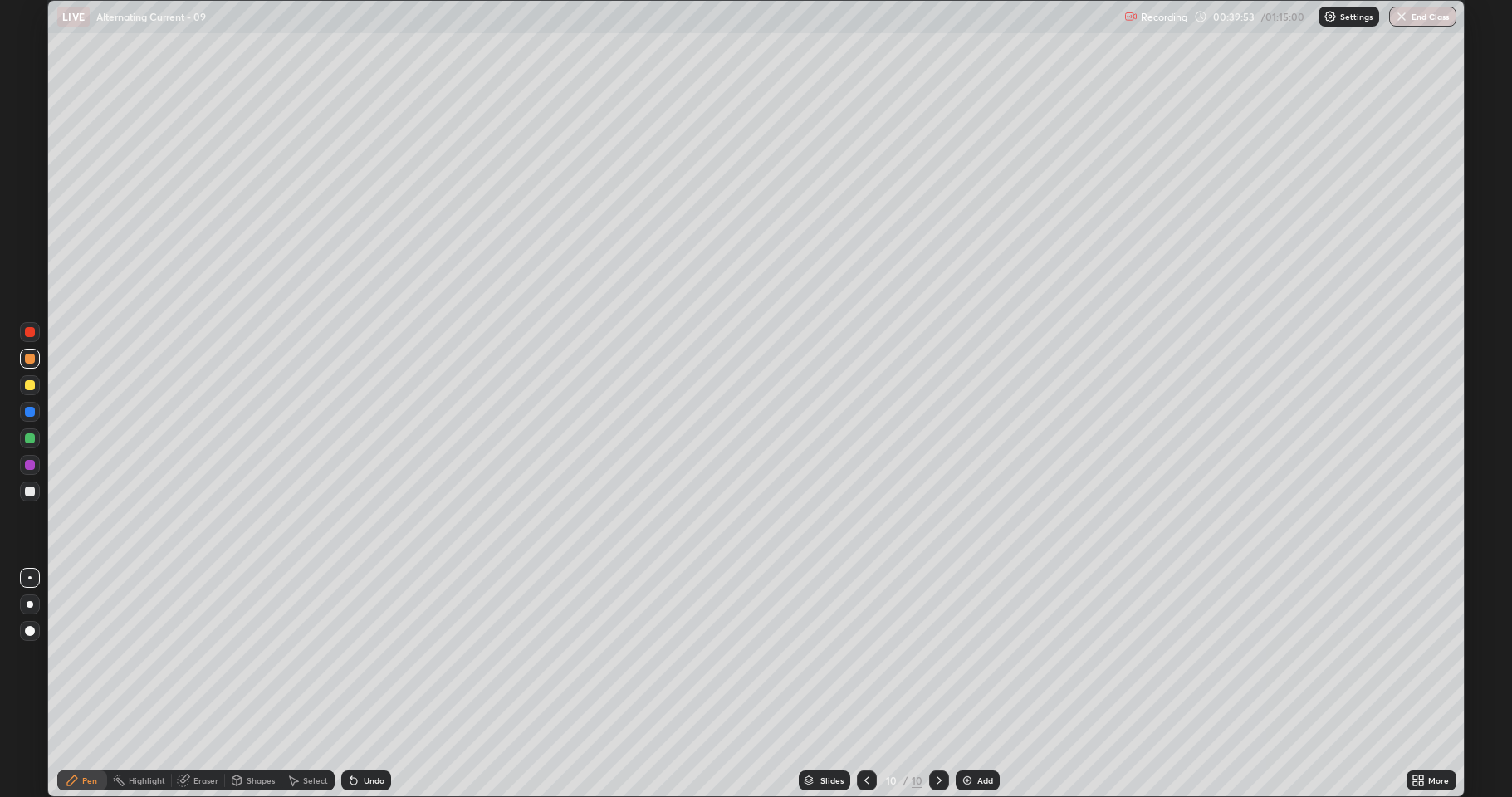
click at [33, 495] on div at bounding box center [29, 491] width 10 height 10
click at [368, 735] on div "Undo" at bounding box center [374, 780] width 21 height 8
click at [33, 386] on div at bounding box center [29, 385] width 10 height 10
click at [29, 438] on div at bounding box center [29, 438] width 10 height 10
click at [198, 735] on div "Eraser" at bounding box center [206, 780] width 25 height 8
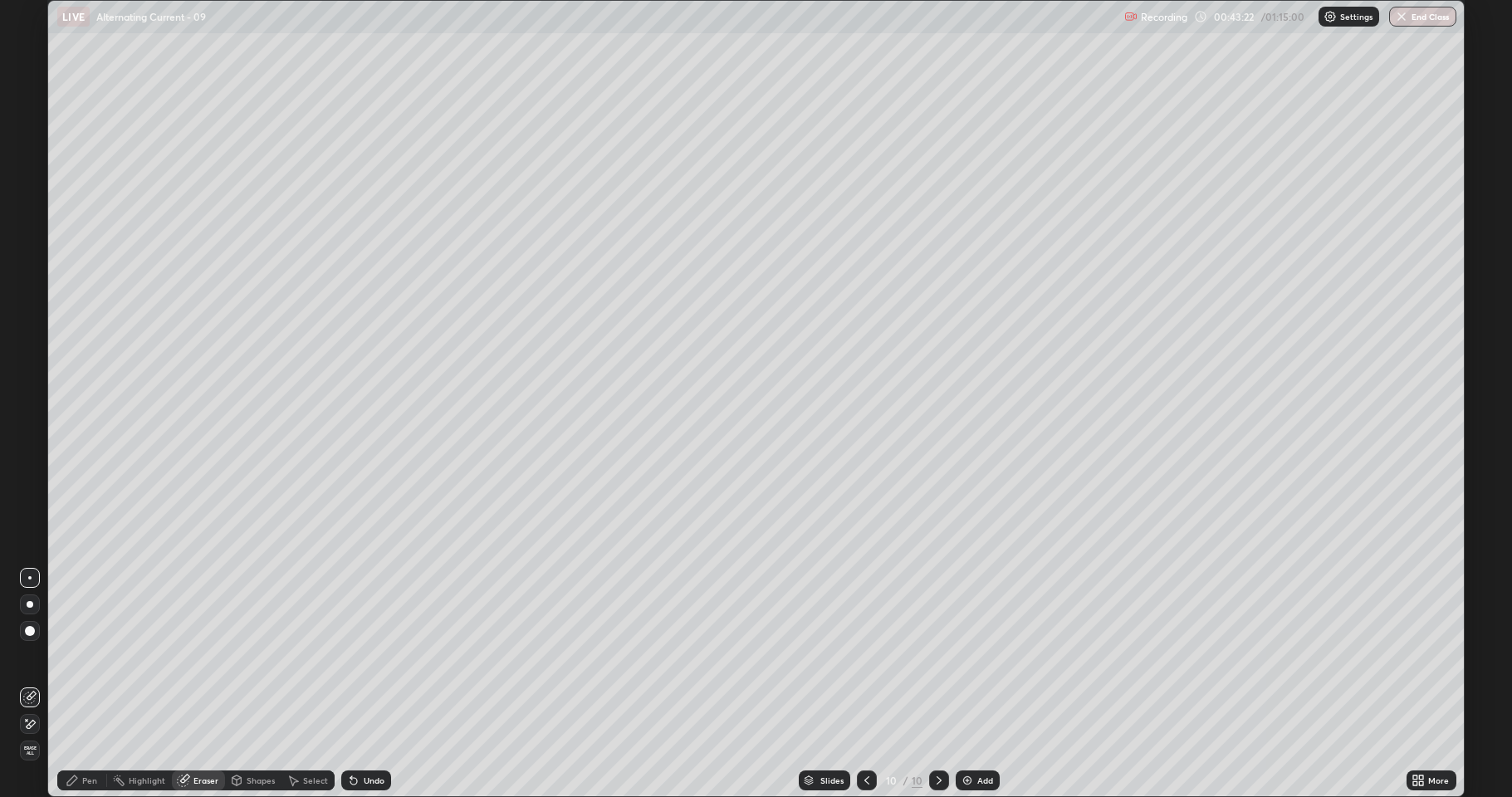
click at [250, 735] on div "Shapes" at bounding box center [261, 780] width 28 height 8
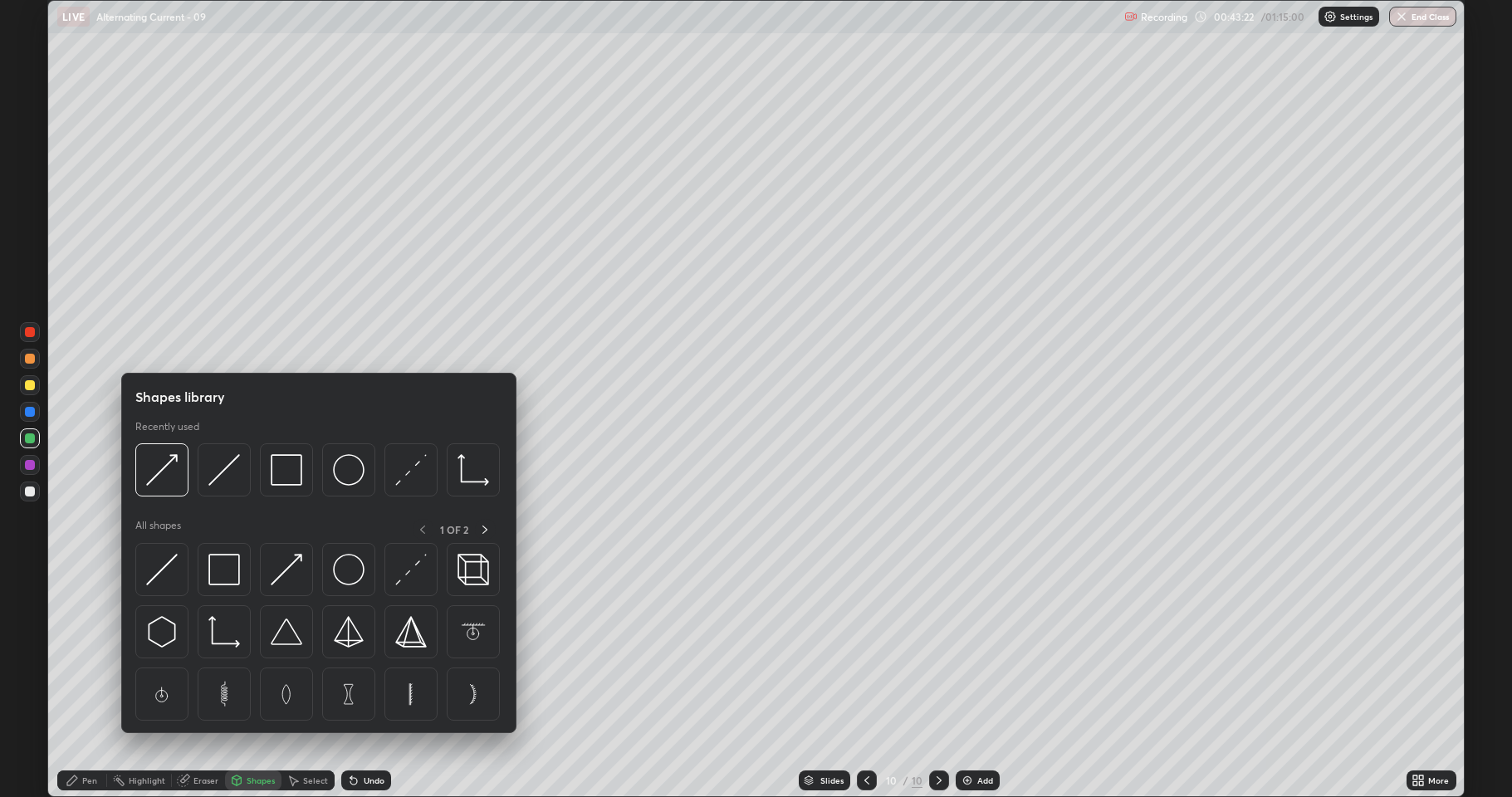
click at [197, 735] on div "Eraser" at bounding box center [206, 780] width 25 height 8
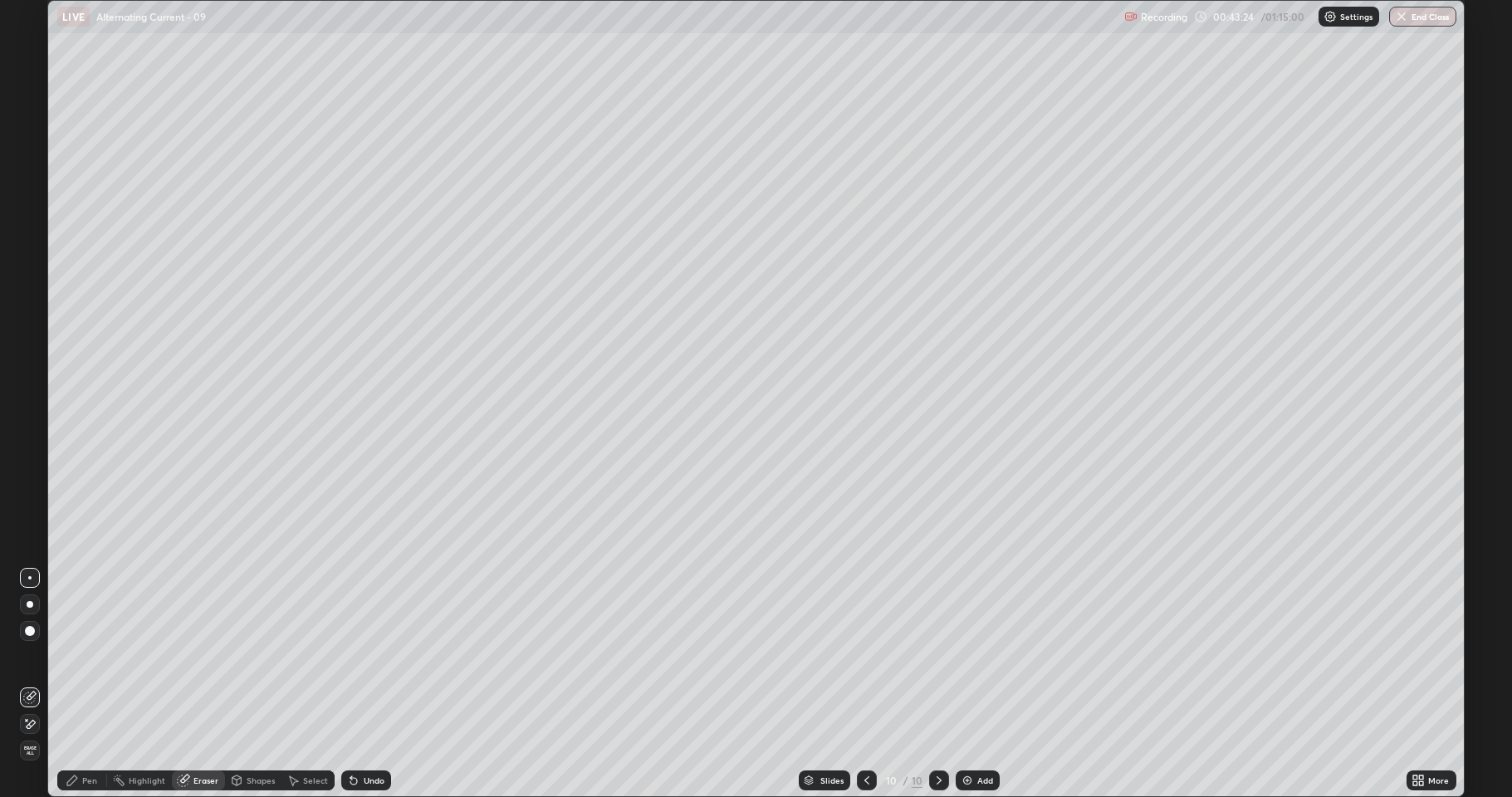
click at [251, 735] on div "Shapes" at bounding box center [261, 780] width 28 height 8
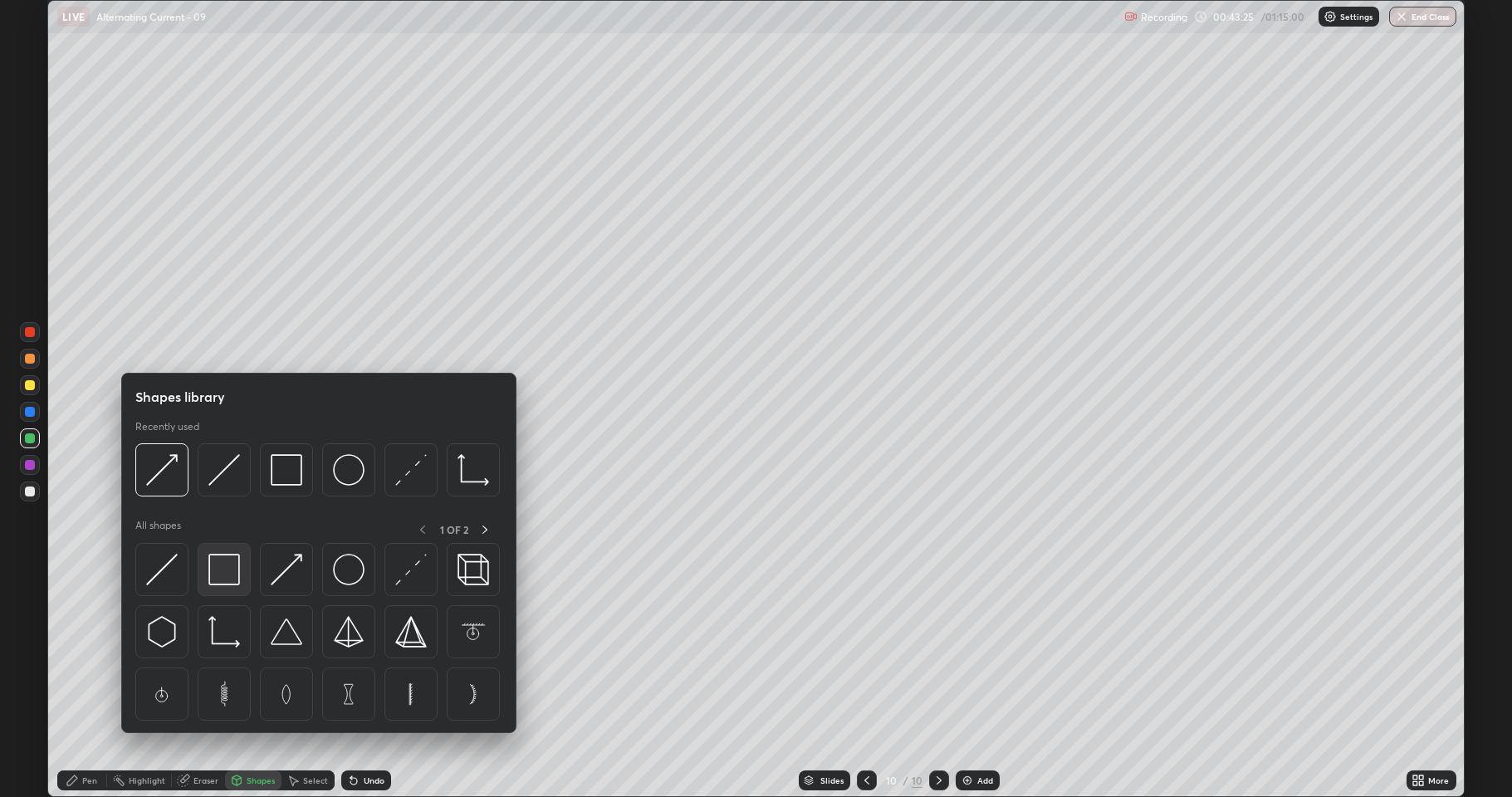
click at [227, 574] on img at bounding box center [224, 569] width 32 height 32
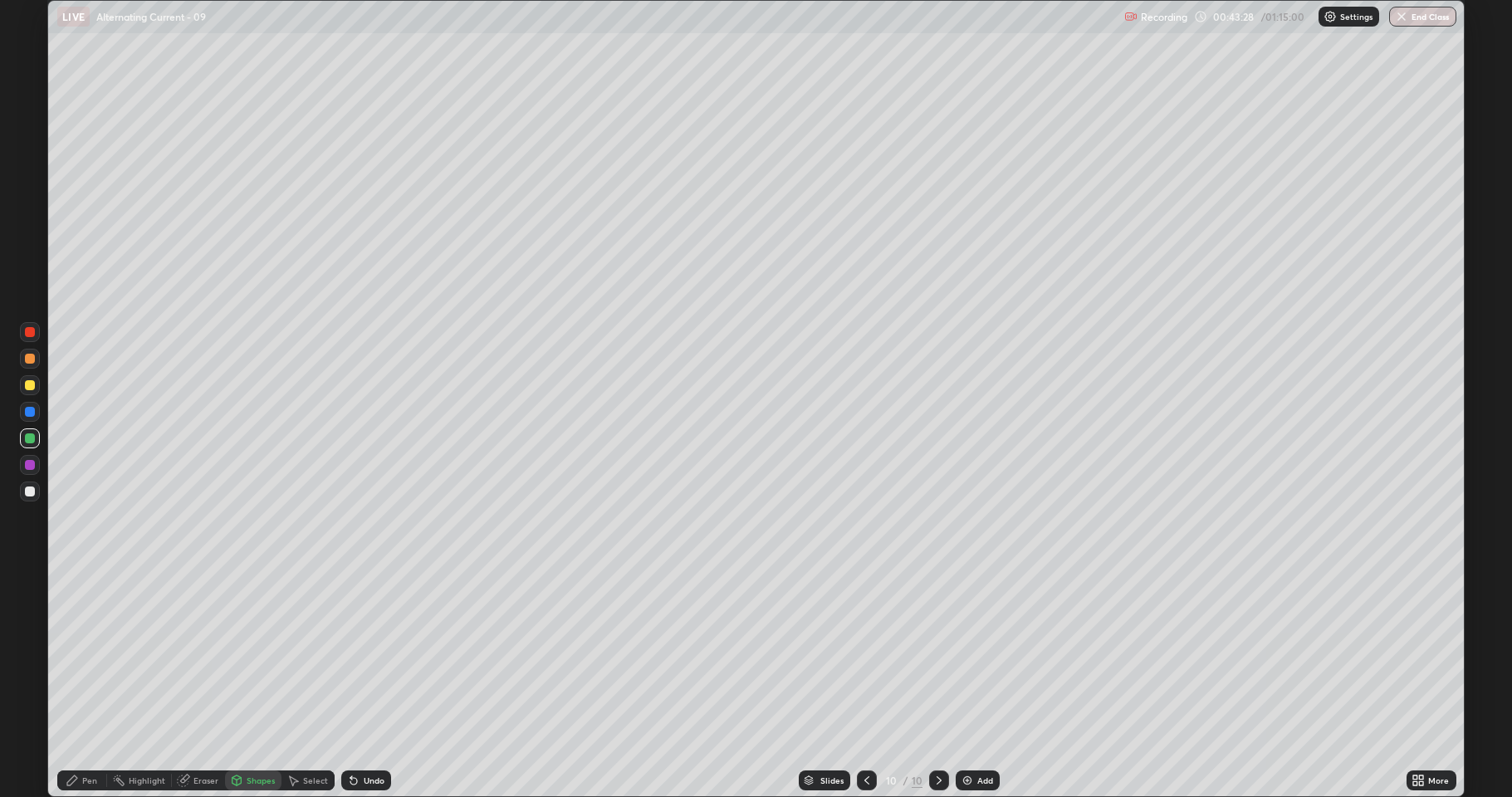
click at [83, 735] on div "Pen" at bounding box center [90, 780] width 15 height 8
click at [31, 412] on div at bounding box center [29, 411] width 10 height 10
click at [29, 389] on div at bounding box center [29, 385] width 10 height 10
click at [26, 363] on div at bounding box center [29, 359] width 10 height 10
click at [30, 442] on div at bounding box center [29, 438] width 10 height 10
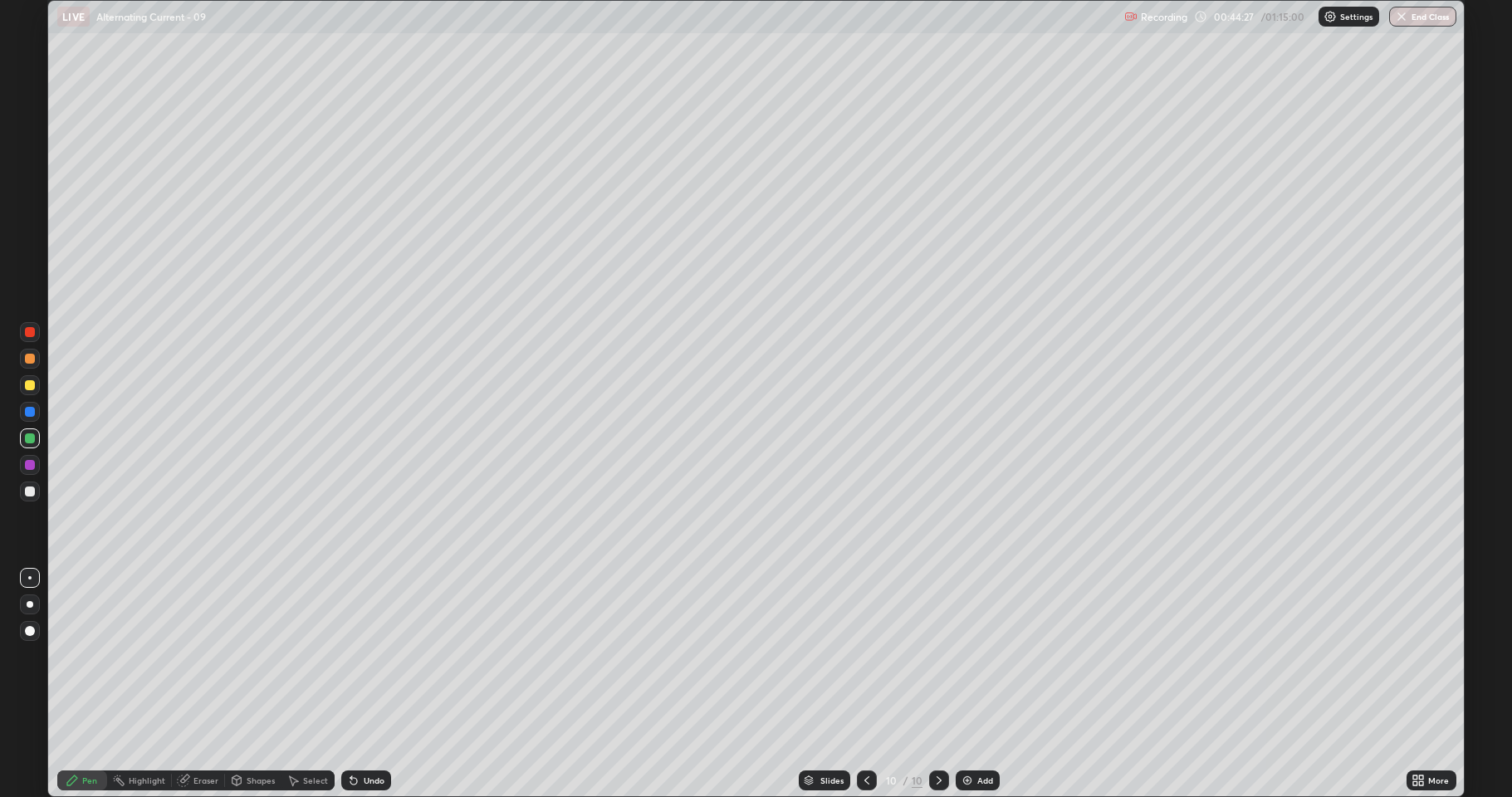
click at [26, 412] on div at bounding box center [29, 411] width 10 height 10
click at [33, 386] on div at bounding box center [29, 385] width 10 height 10
click at [977, 735] on div "Add" at bounding box center [985, 780] width 16 height 8
click at [33, 492] on div at bounding box center [29, 491] width 10 height 10
click at [28, 439] on div at bounding box center [29, 438] width 10 height 10
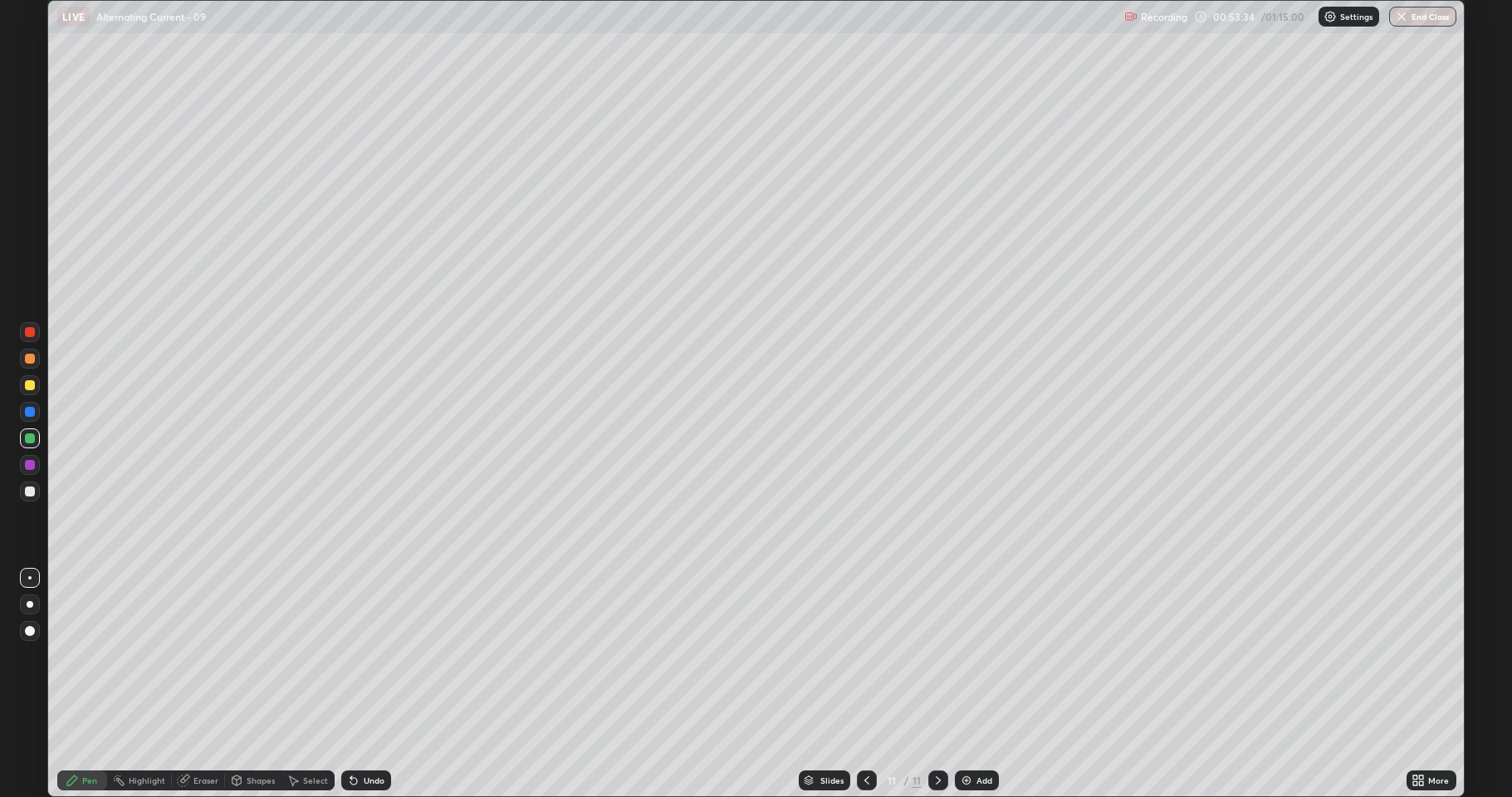
click at [28, 382] on div at bounding box center [29, 385] width 10 height 10
click at [32, 491] on div at bounding box center [29, 491] width 10 height 10
click at [30, 388] on div at bounding box center [29, 385] width 10 height 10
click at [866, 735] on icon at bounding box center [866, 780] width 13 height 13
click at [937, 735] on icon at bounding box center [938, 780] width 5 height 8
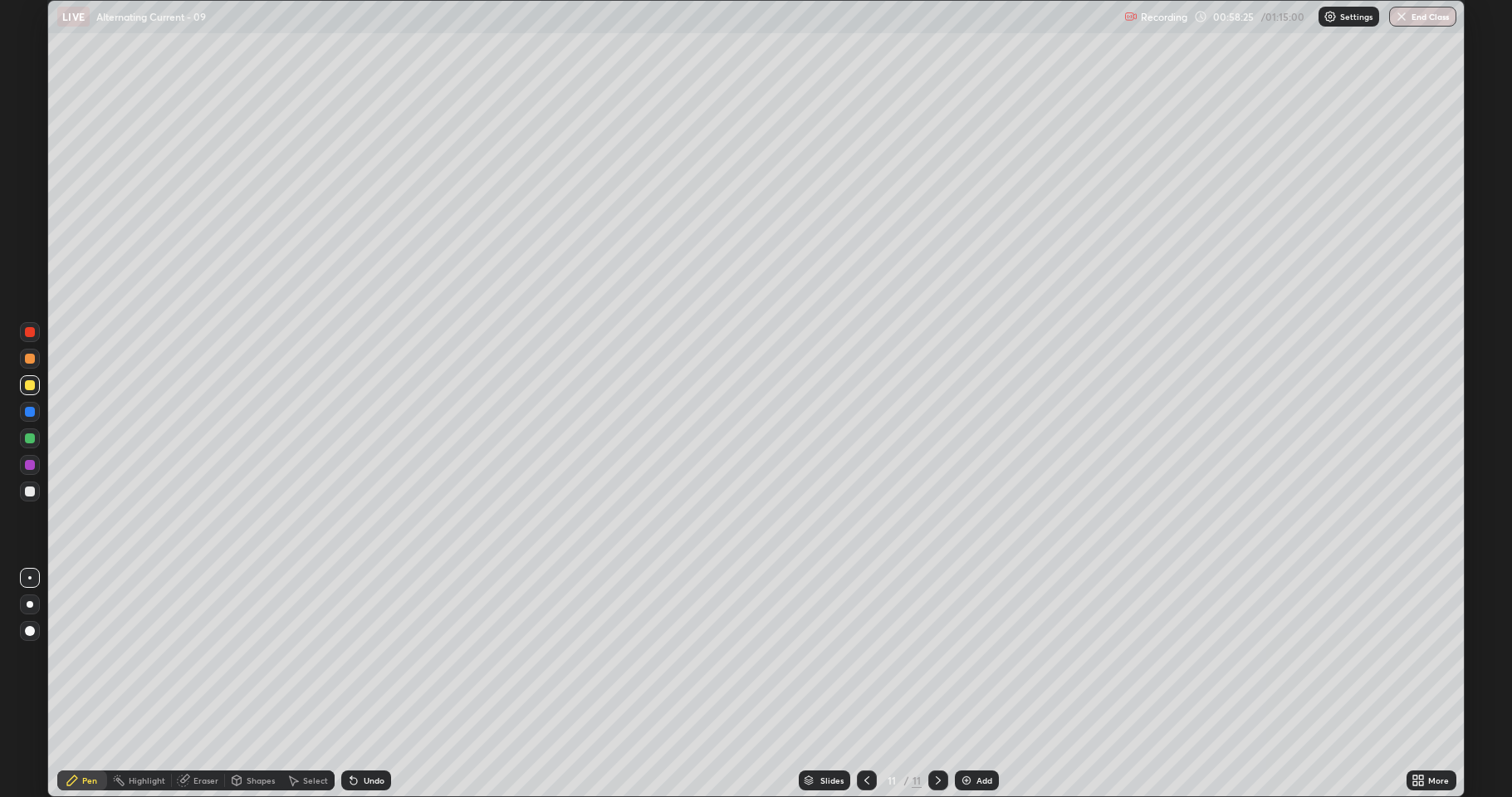
click at [976, 735] on div "Add" at bounding box center [984, 780] width 16 height 8
click at [30, 361] on div at bounding box center [29, 359] width 10 height 10
click at [34, 389] on div at bounding box center [30, 385] width 20 height 20
click at [30, 466] on div at bounding box center [29, 465] width 10 height 10
click at [247, 735] on div "Shapes" at bounding box center [261, 780] width 28 height 8
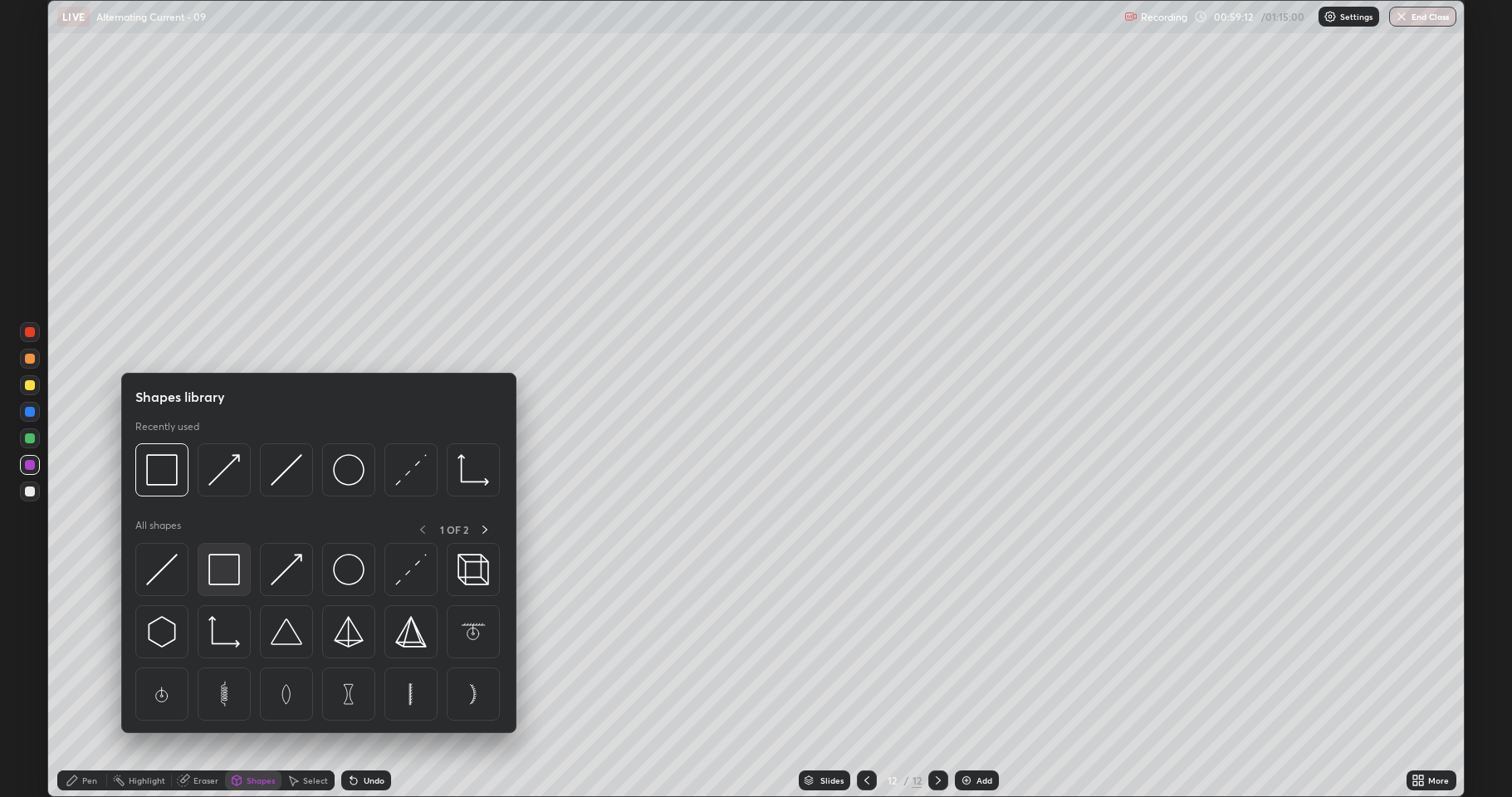
click at [228, 582] on img at bounding box center [224, 569] width 32 height 32
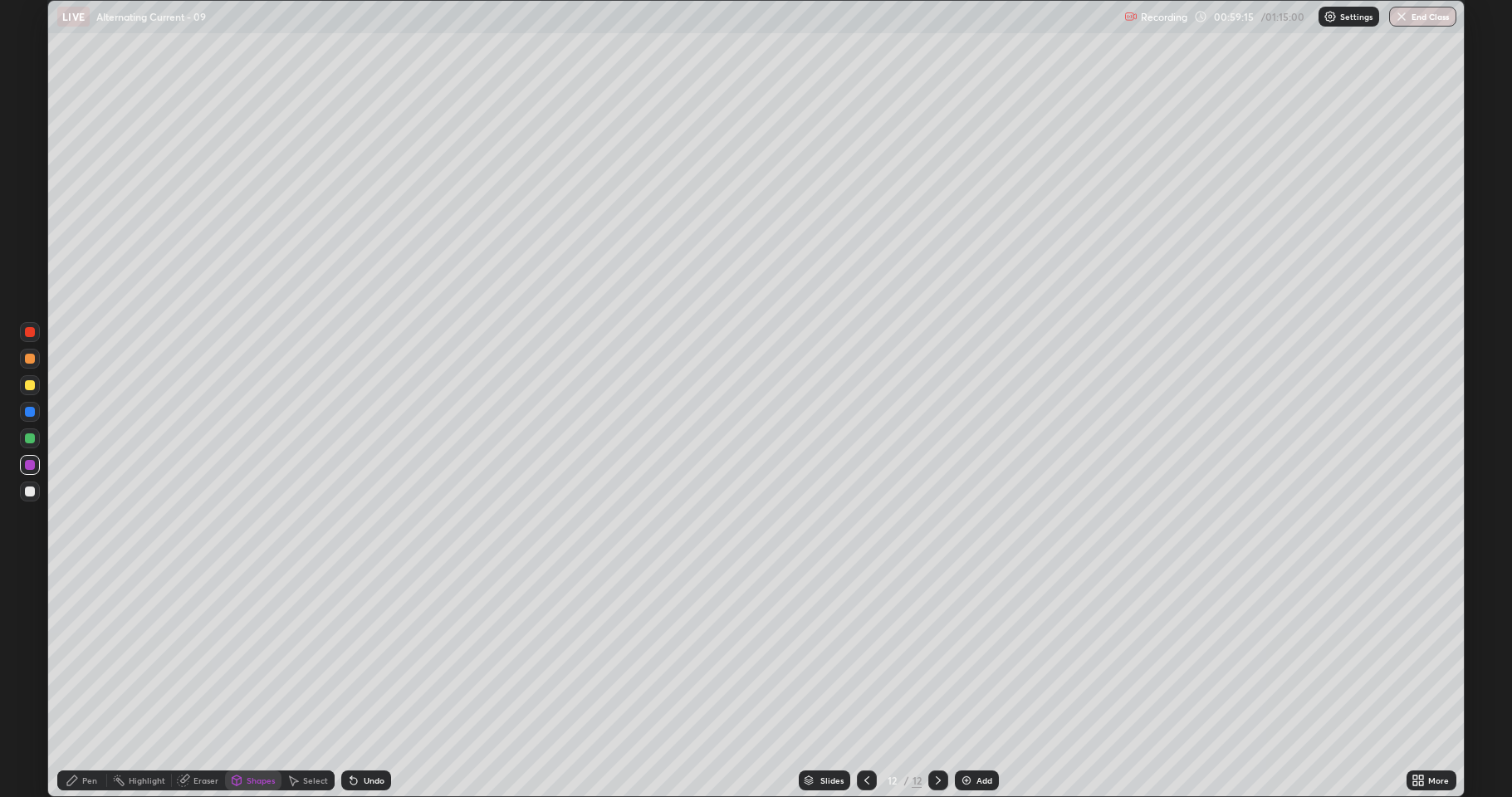
click at [80, 735] on div "Pen" at bounding box center [82, 780] width 50 height 20
click at [30, 438] on div at bounding box center [29, 438] width 10 height 10
click at [253, 735] on div "Shapes" at bounding box center [261, 780] width 28 height 8
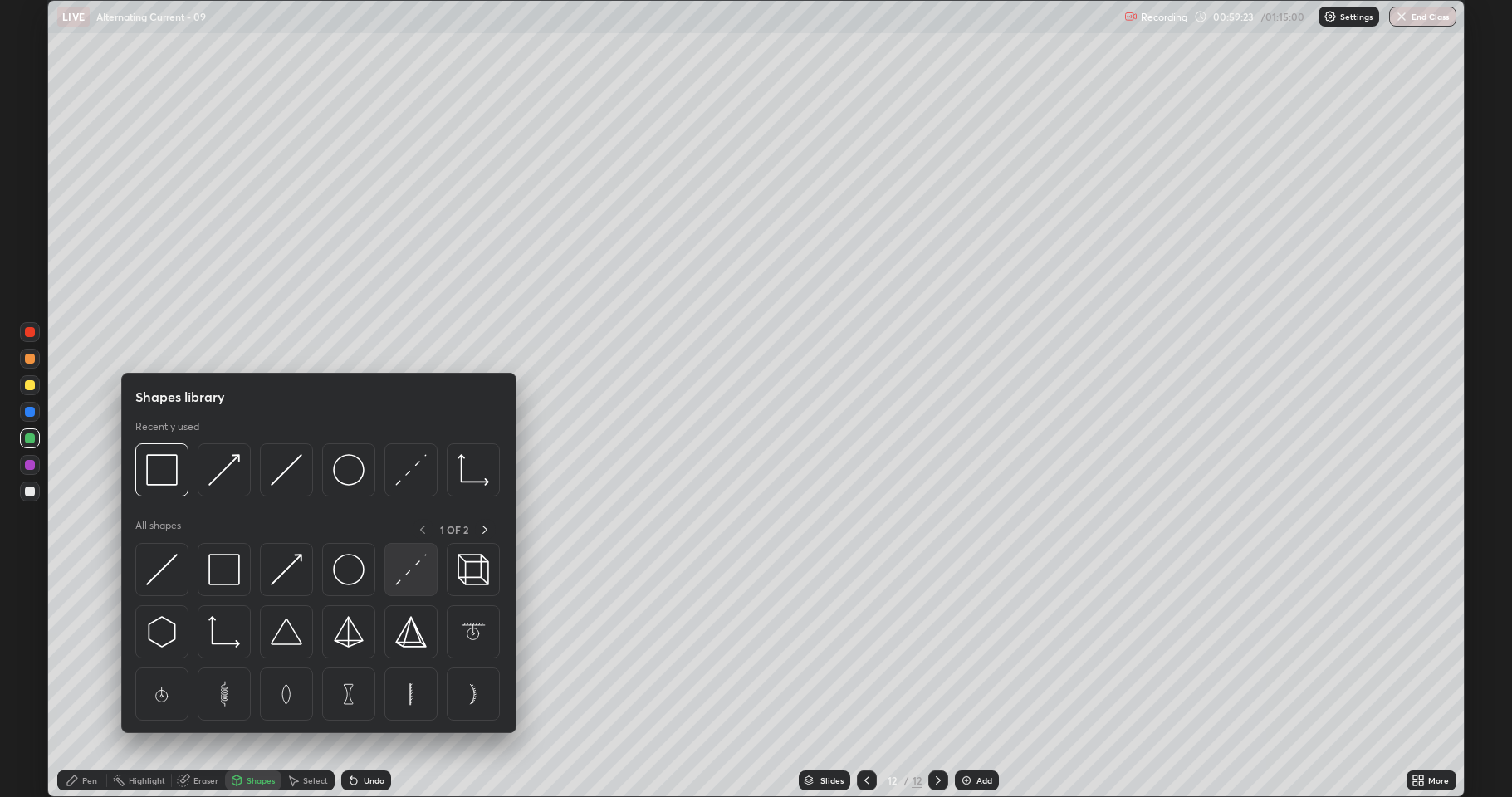
click at [409, 575] on img at bounding box center [411, 569] width 32 height 32
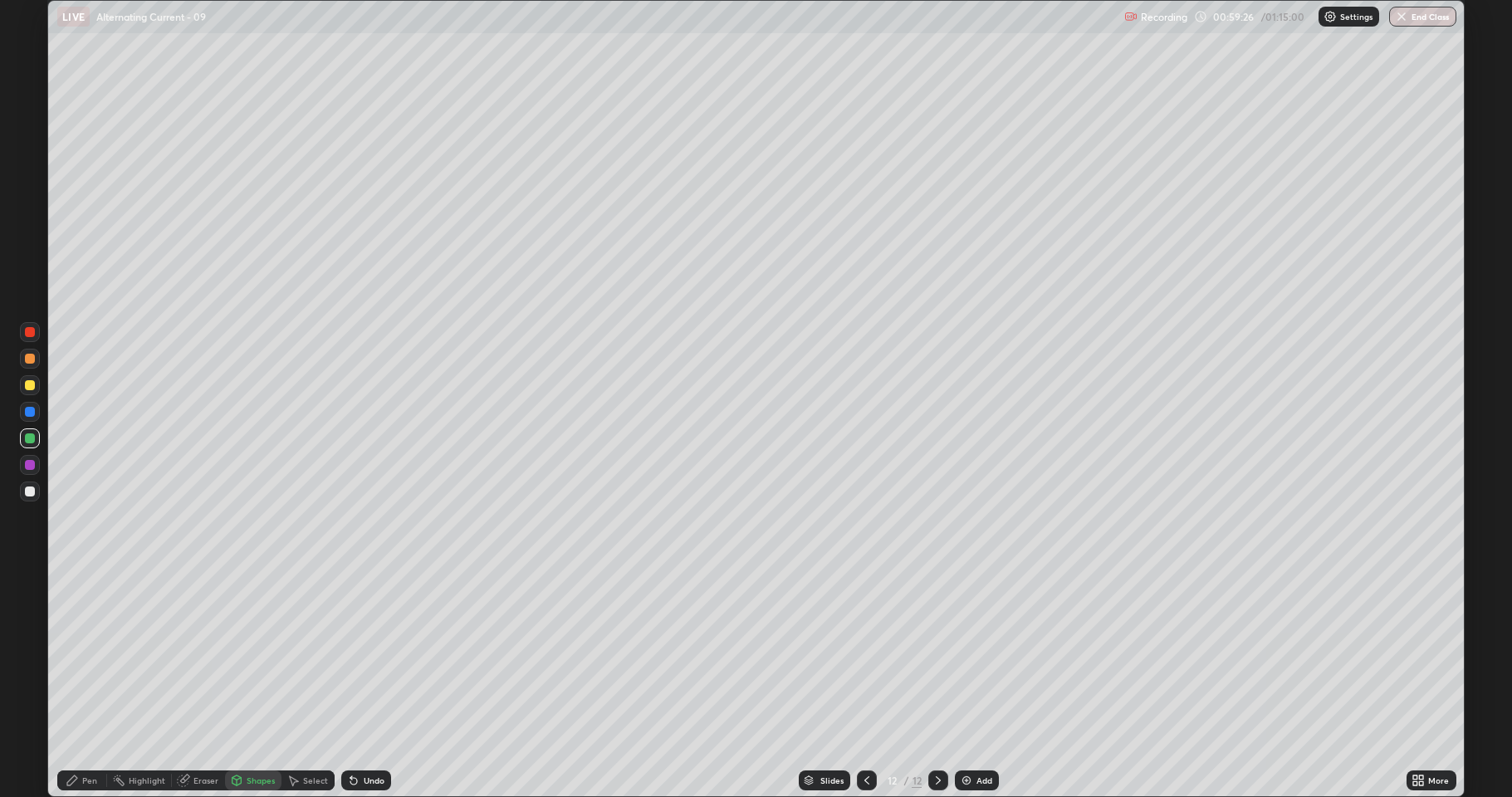
click at [242, 735] on div "Shapes" at bounding box center [253, 780] width 56 height 20
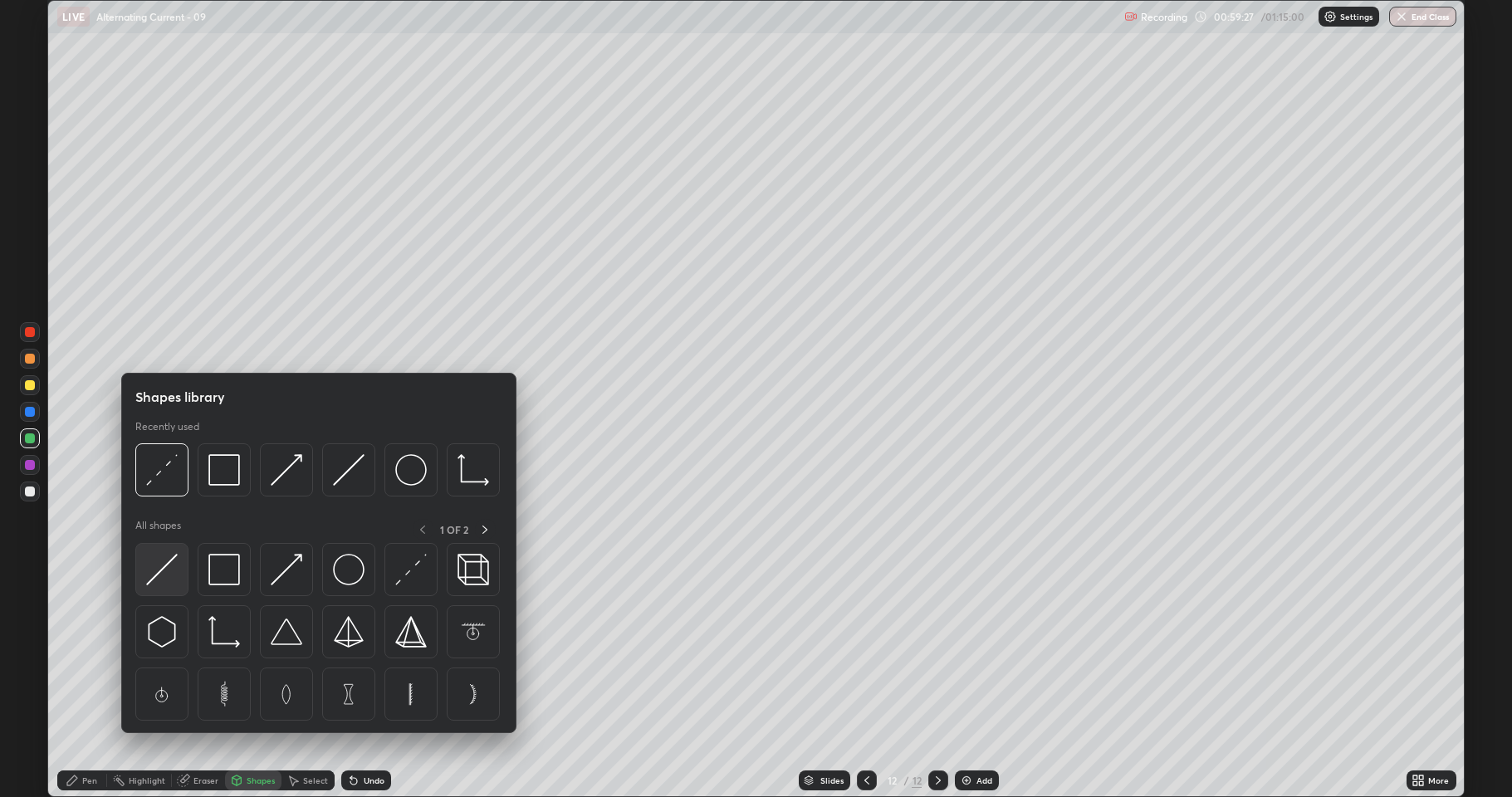
click at [168, 578] on img at bounding box center [162, 569] width 32 height 32
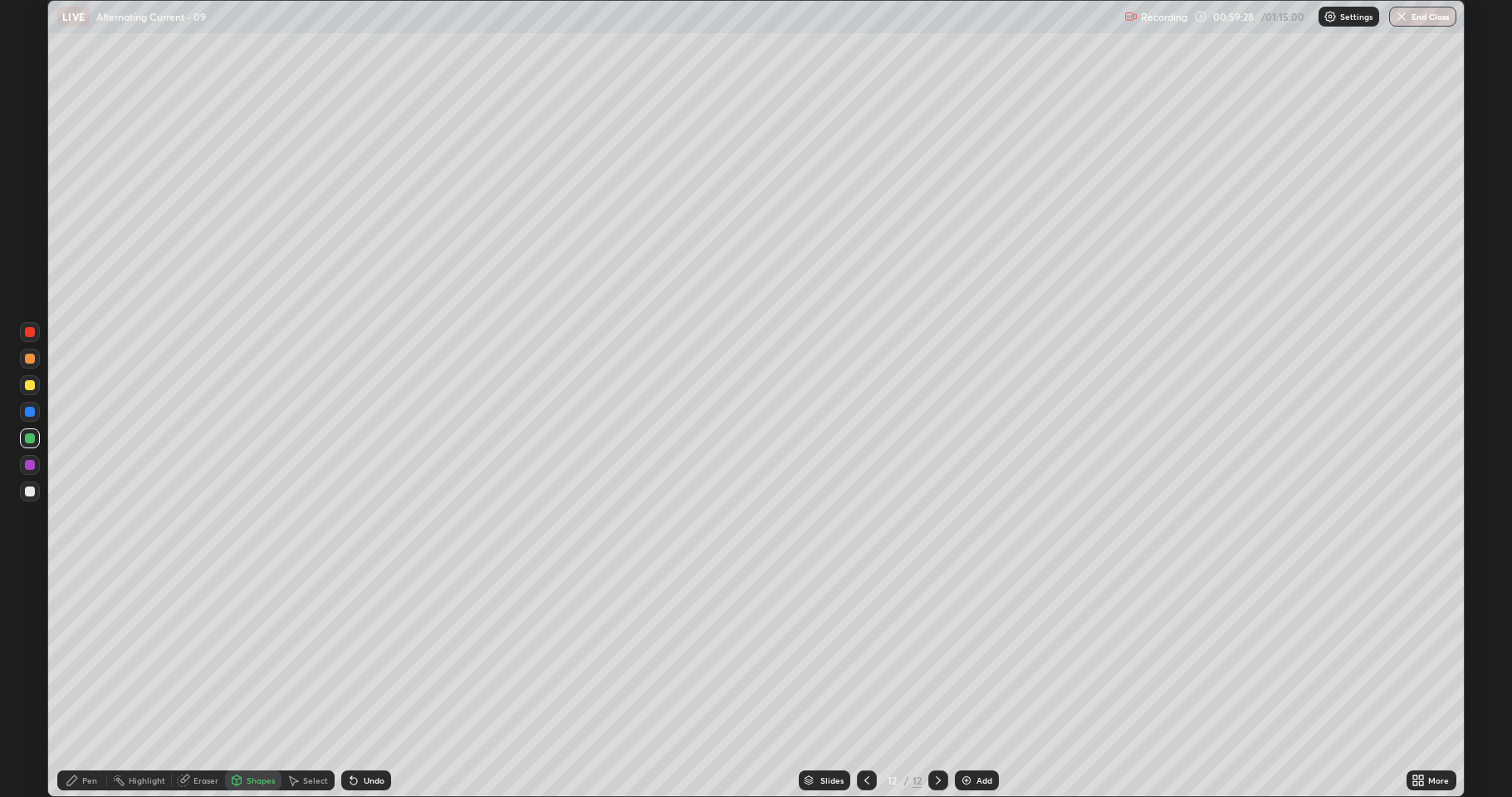
click at [31, 383] on div at bounding box center [29, 385] width 10 height 10
click at [86, 735] on div "Pen" at bounding box center [90, 780] width 15 height 8
click at [30, 492] on div at bounding box center [29, 491] width 10 height 10
click at [32, 490] on div at bounding box center [29, 491] width 10 height 10
click at [30, 356] on div at bounding box center [29, 359] width 10 height 10
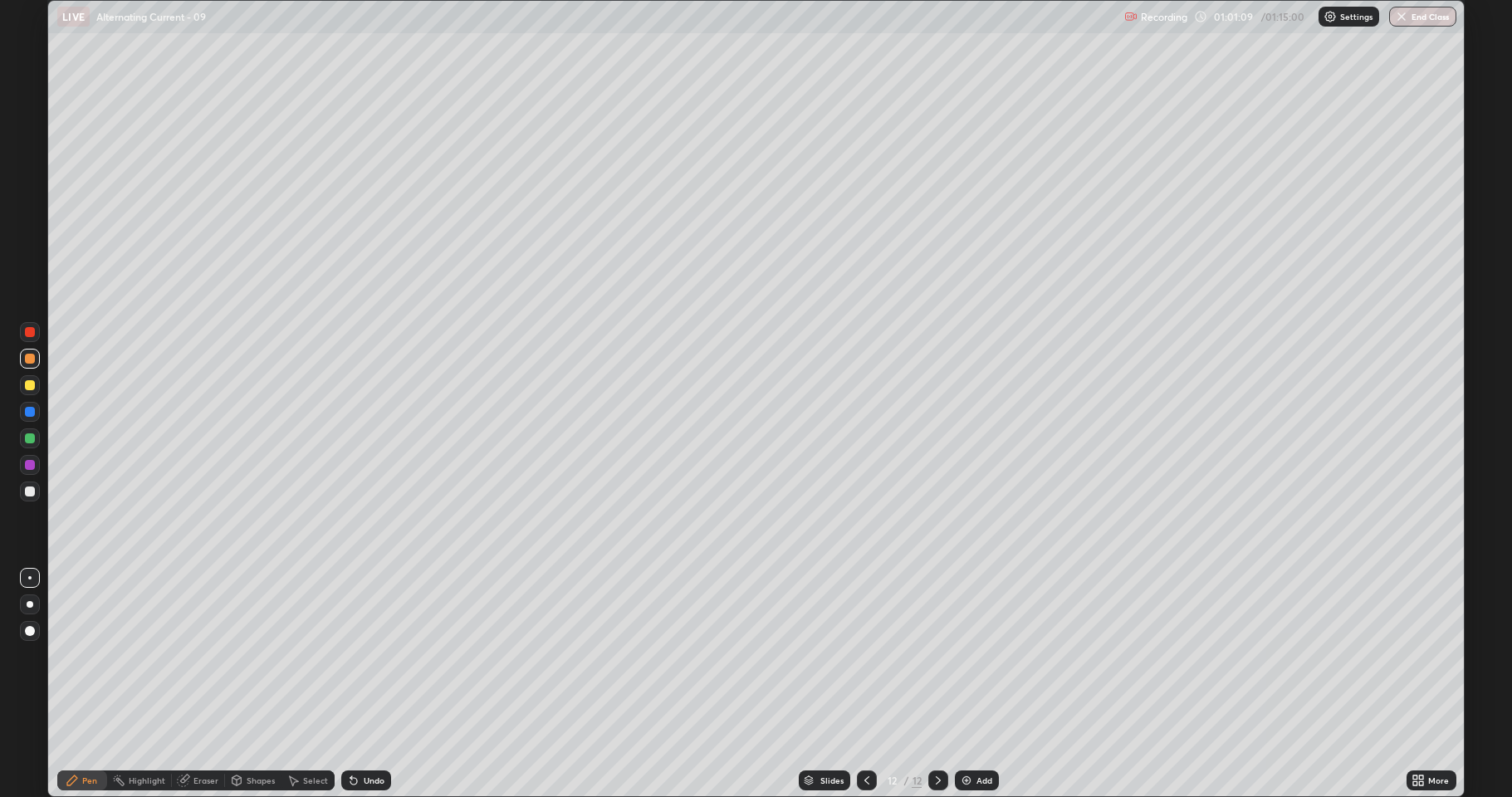
click at [30, 492] on div at bounding box center [29, 491] width 10 height 10
click at [39, 388] on div at bounding box center [30, 385] width 20 height 20
click at [32, 489] on div at bounding box center [29, 491] width 10 height 10
click at [33, 438] on div at bounding box center [29, 438] width 10 height 10
click at [33, 495] on div at bounding box center [29, 491] width 10 height 10
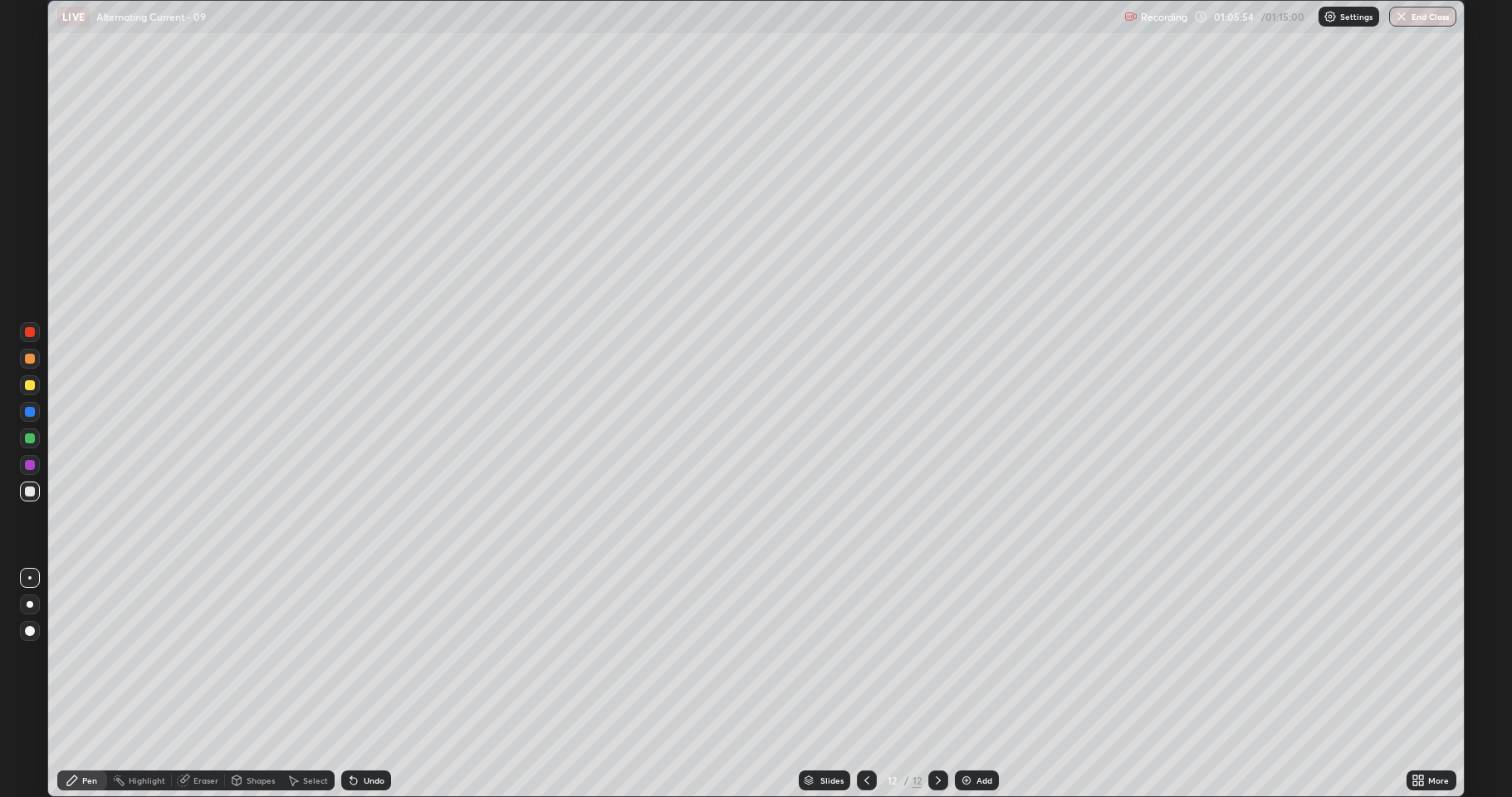
click at [981, 735] on div "Add" at bounding box center [977, 780] width 44 height 20
click at [30, 461] on div at bounding box center [29, 465] width 10 height 10
click at [31, 434] on div at bounding box center [29, 438] width 10 height 10
click at [250, 735] on div "Shapes" at bounding box center [261, 780] width 28 height 8
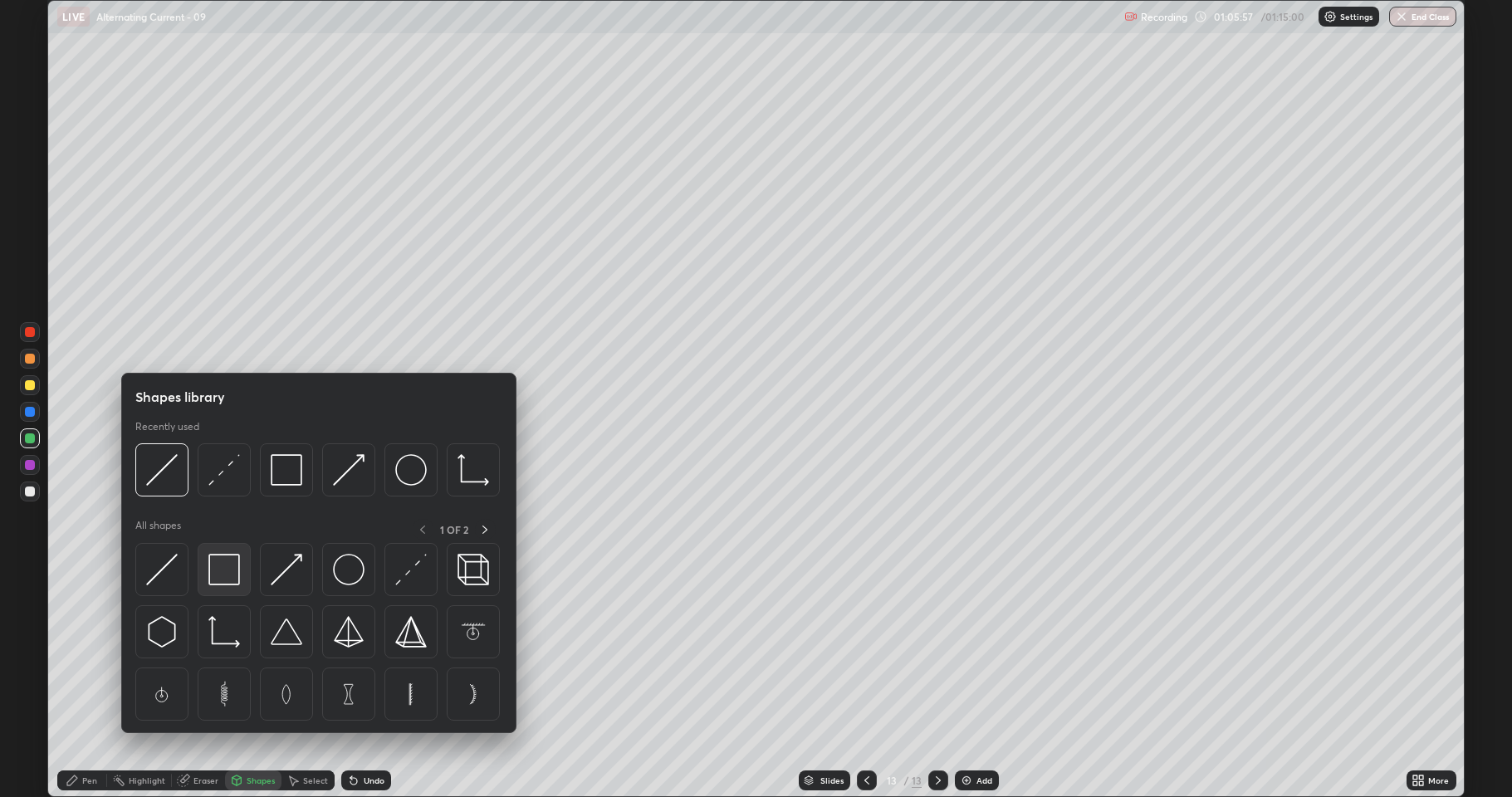
click at [220, 578] on img at bounding box center [224, 569] width 32 height 32
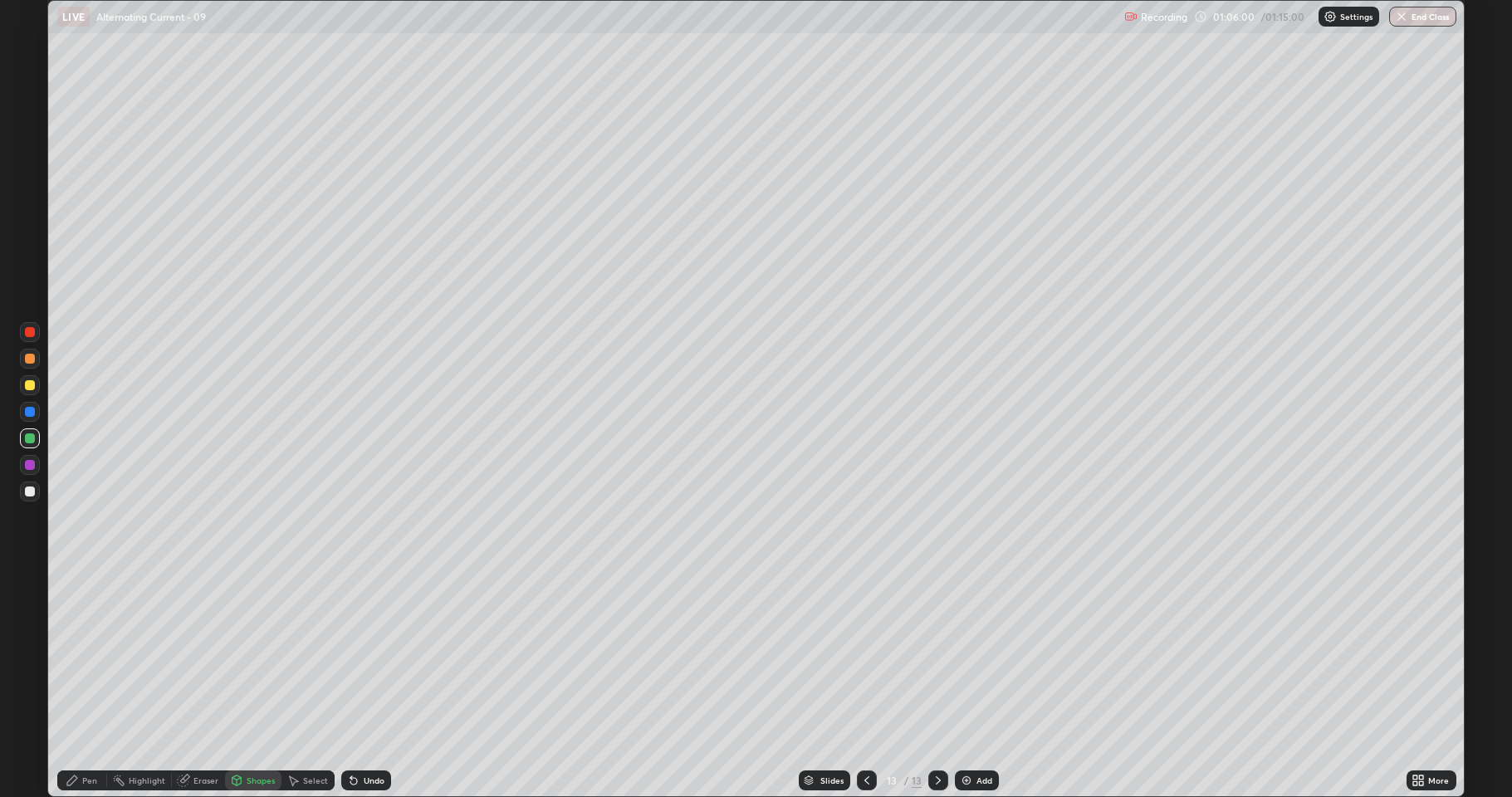
click at [86, 735] on div "Pen" at bounding box center [82, 780] width 50 height 20
click at [30, 489] on div at bounding box center [29, 491] width 10 height 10
click at [250, 735] on div "Shapes" at bounding box center [261, 780] width 28 height 8
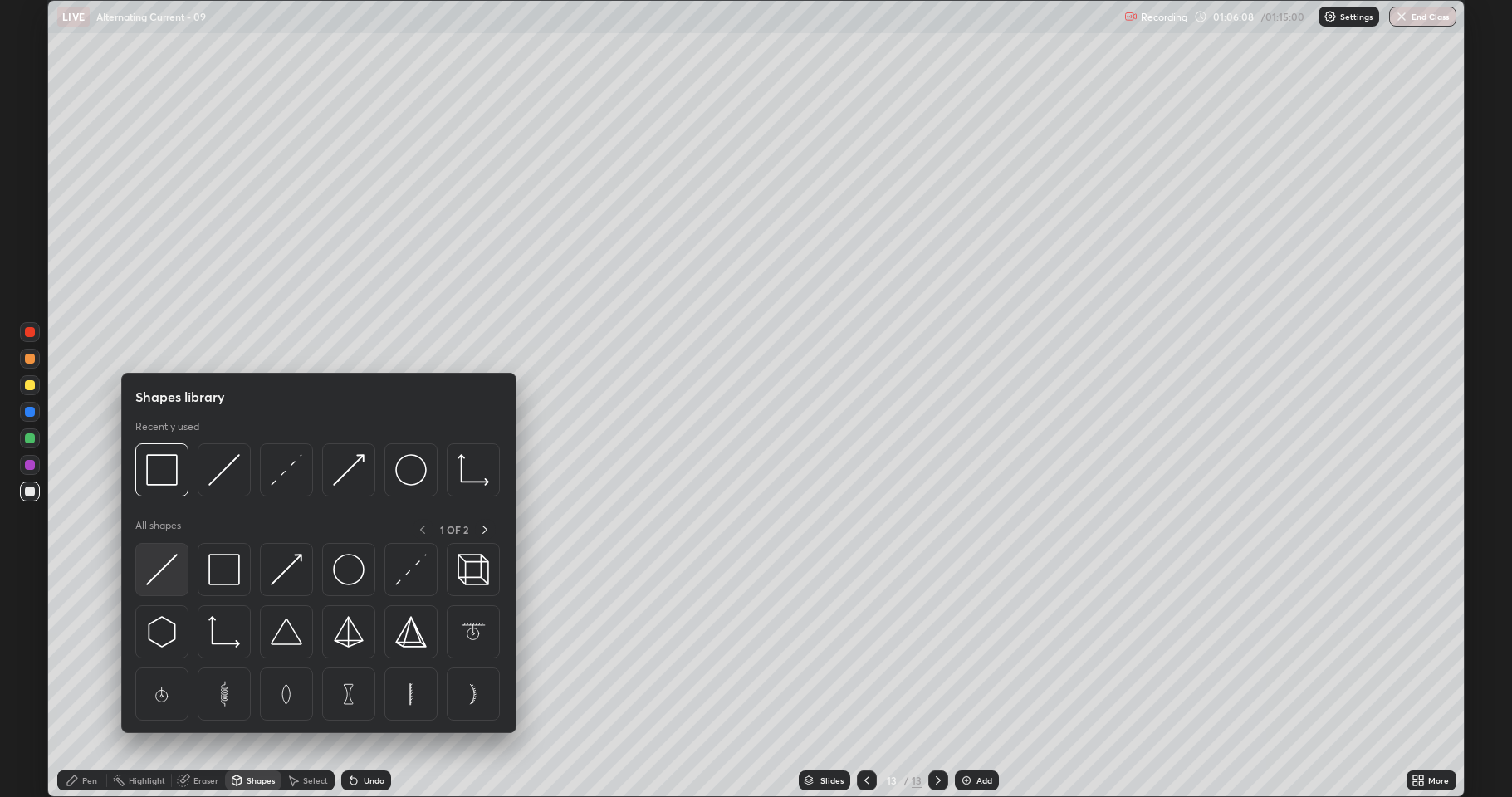
click at [174, 565] on img at bounding box center [162, 569] width 32 height 32
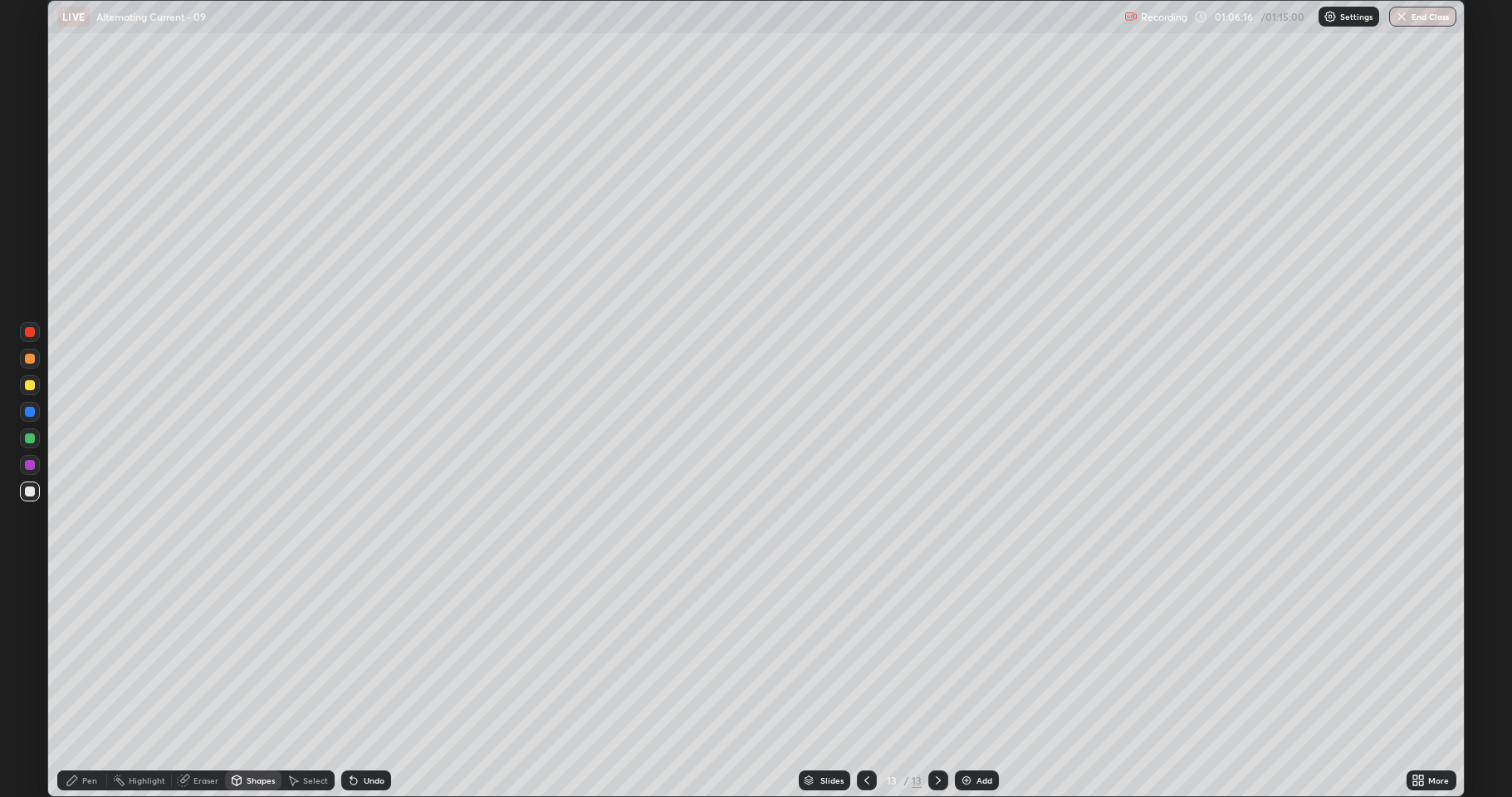
click at [365, 735] on div "Undo" at bounding box center [374, 780] width 21 height 8
click at [93, 735] on div "Pen" at bounding box center [90, 780] width 15 height 8
click at [31, 360] on div at bounding box center [29, 359] width 10 height 10
click at [33, 442] on div at bounding box center [29, 438] width 10 height 10
click at [26, 360] on div at bounding box center [29, 359] width 10 height 10
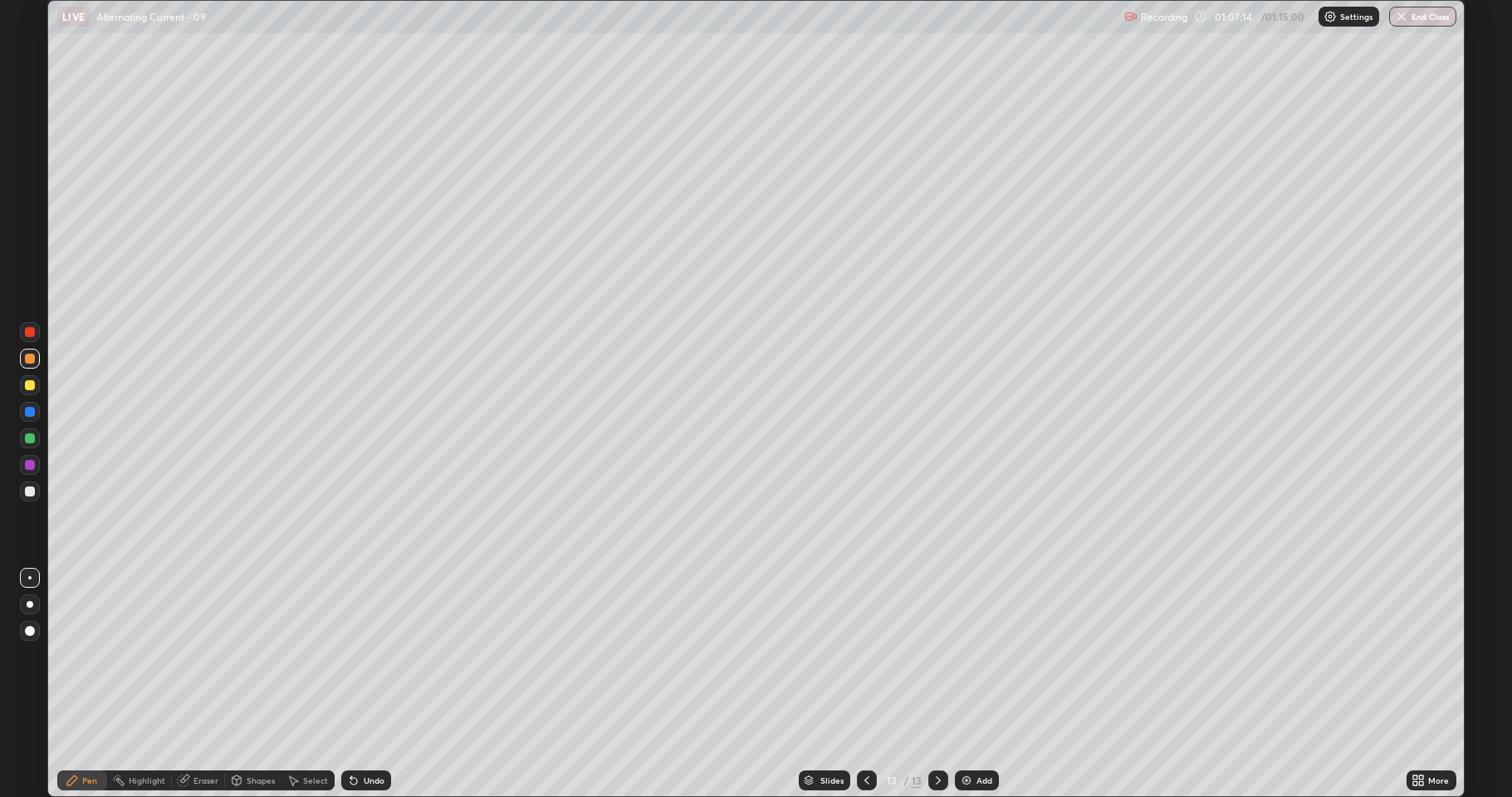
click at [33, 495] on div at bounding box center [29, 491] width 10 height 10
click at [247, 735] on div "Shapes" at bounding box center [261, 780] width 28 height 8
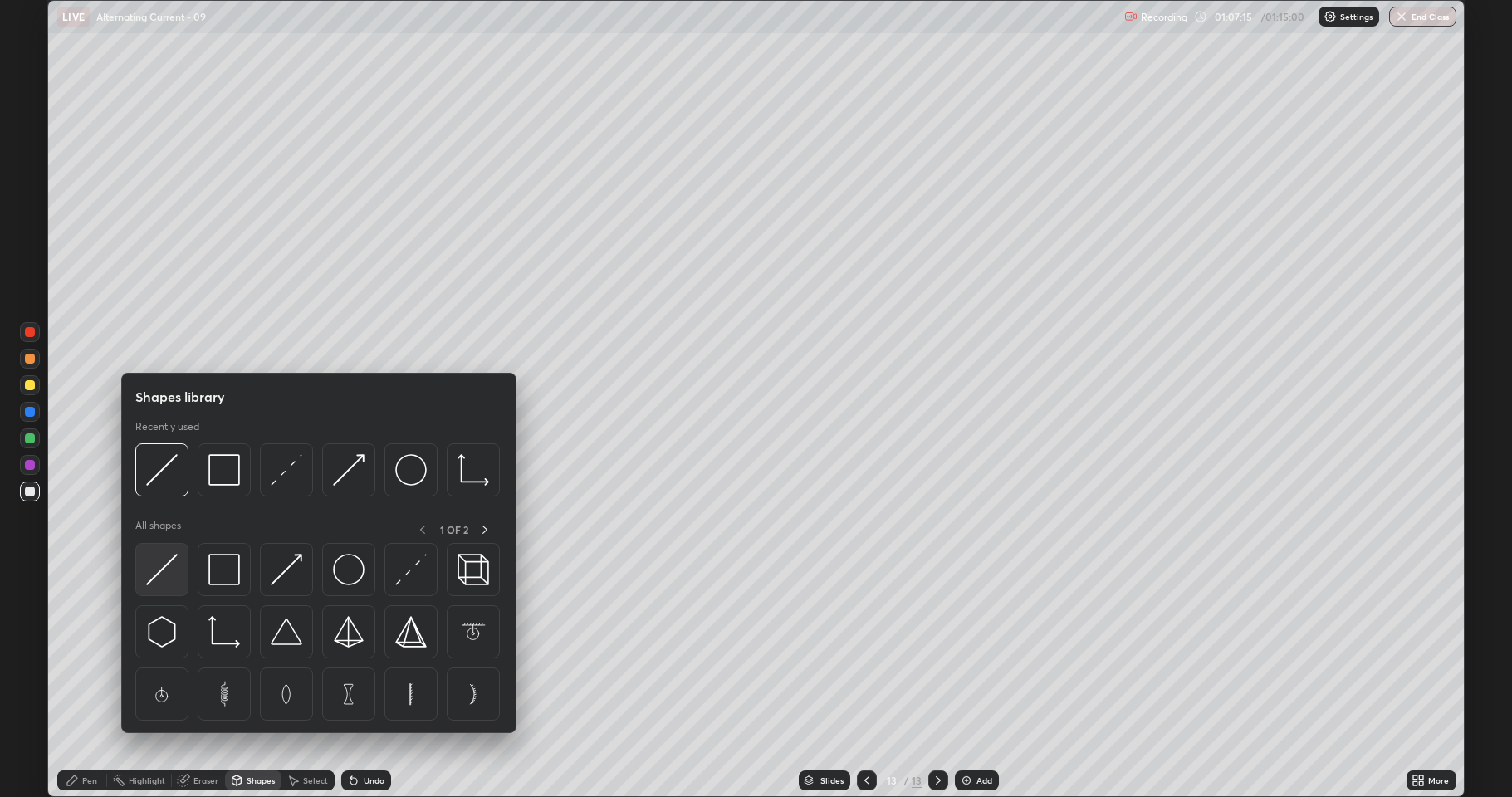
click at [158, 568] on img at bounding box center [162, 569] width 32 height 32
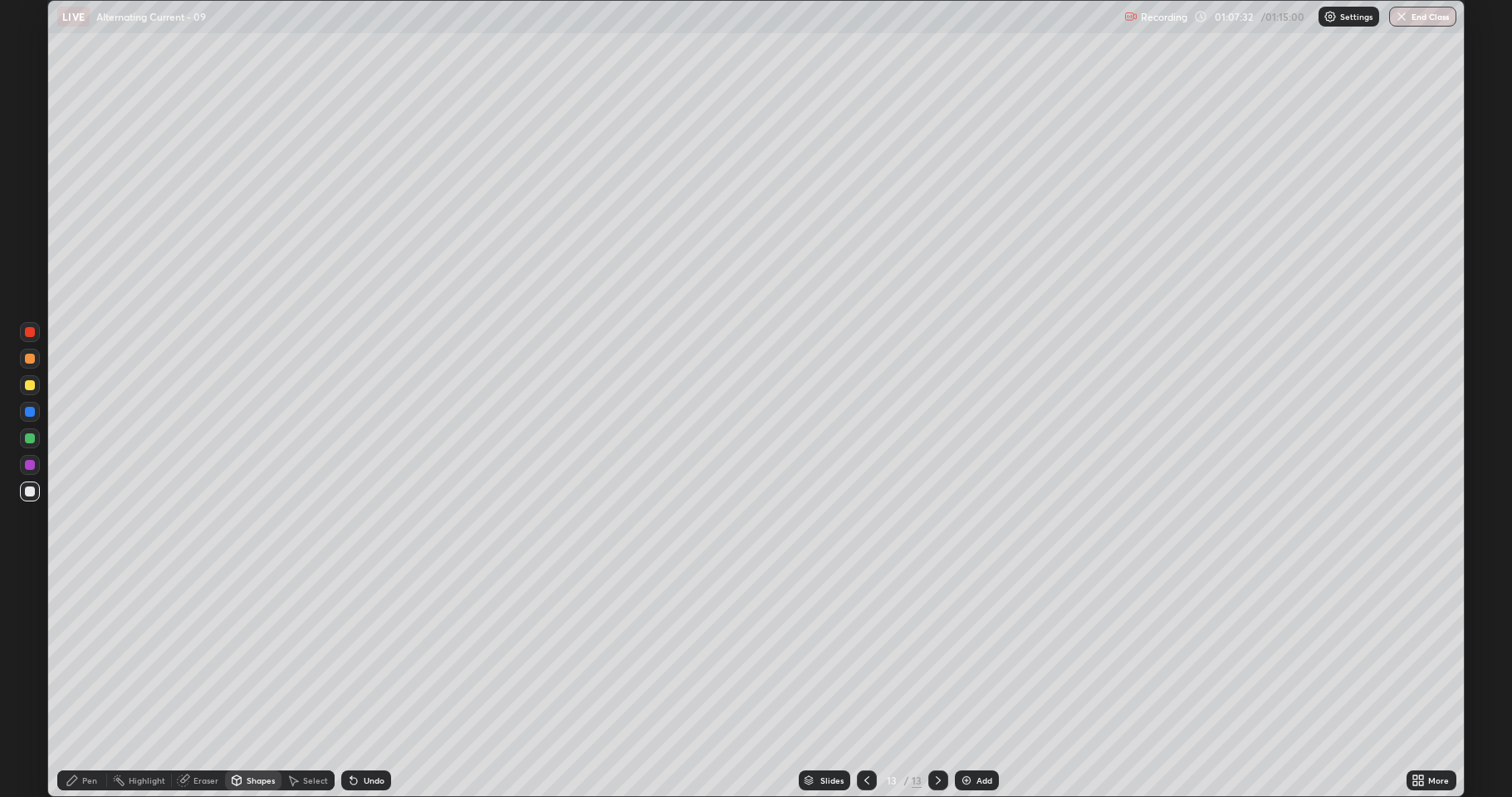
click at [30, 465] on div at bounding box center [29, 465] width 10 height 10
click at [96, 735] on div "Pen" at bounding box center [90, 780] width 15 height 8
click at [32, 487] on div at bounding box center [29, 491] width 10 height 10
click at [369, 735] on div "Undo" at bounding box center [374, 780] width 21 height 8
click at [259, 735] on div "Shapes" at bounding box center [261, 780] width 28 height 8
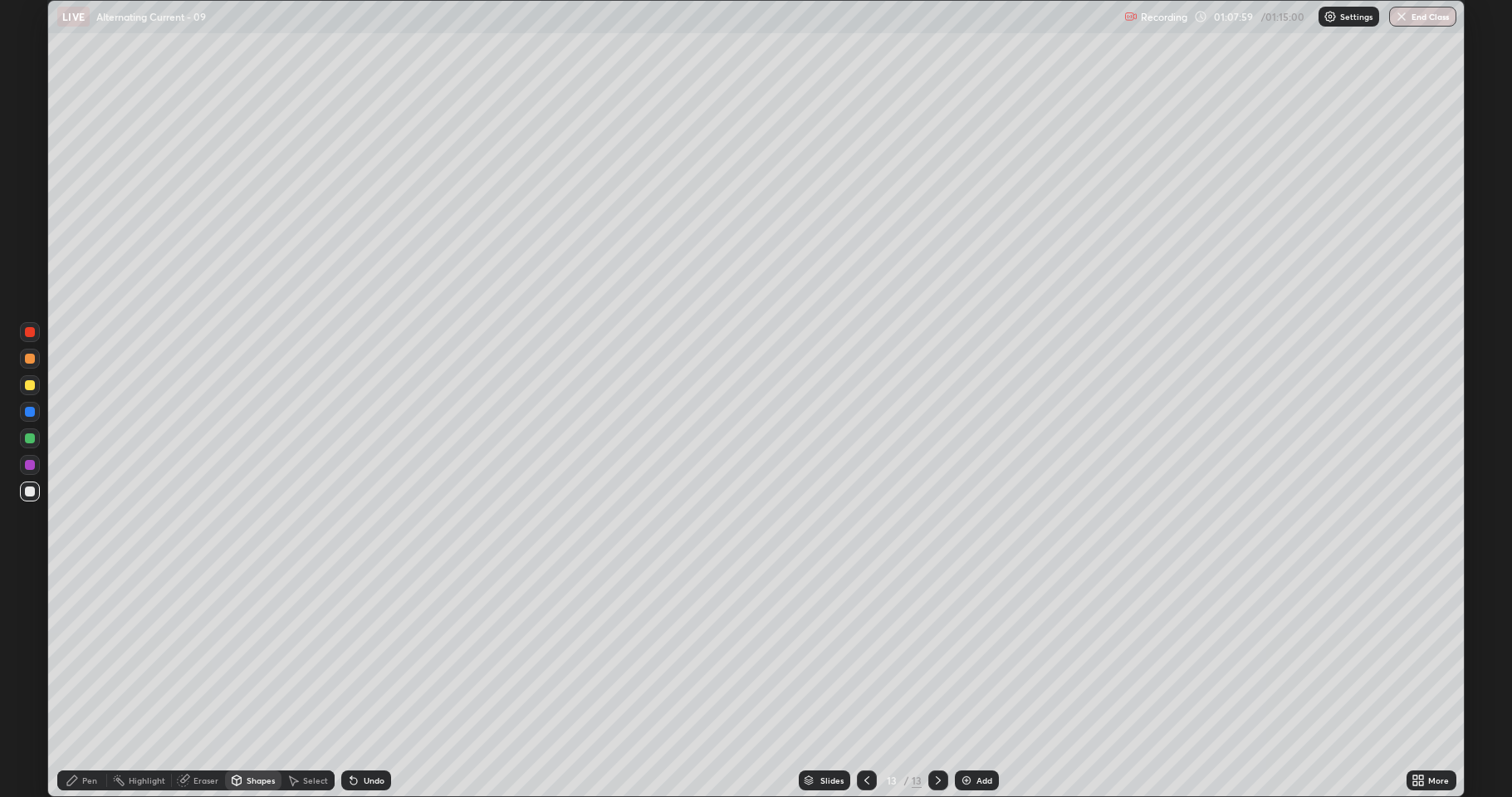
click at [78, 735] on icon at bounding box center [72, 780] width 13 height 13
click at [1436, 23] on button "End Class" at bounding box center [1422, 17] width 68 height 20
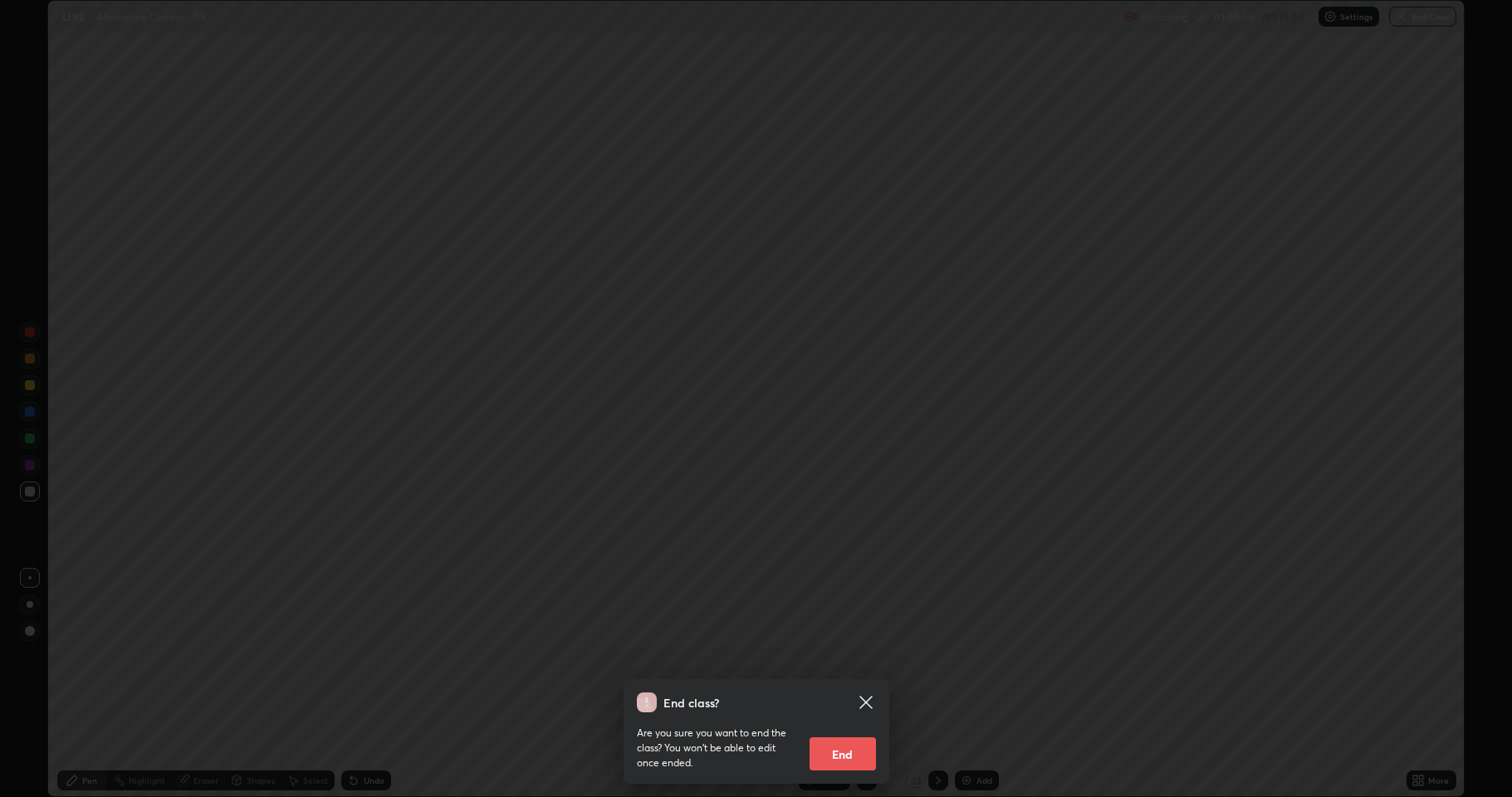
click at [850, 735] on button "End" at bounding box center [843, 754] width 67 height 33
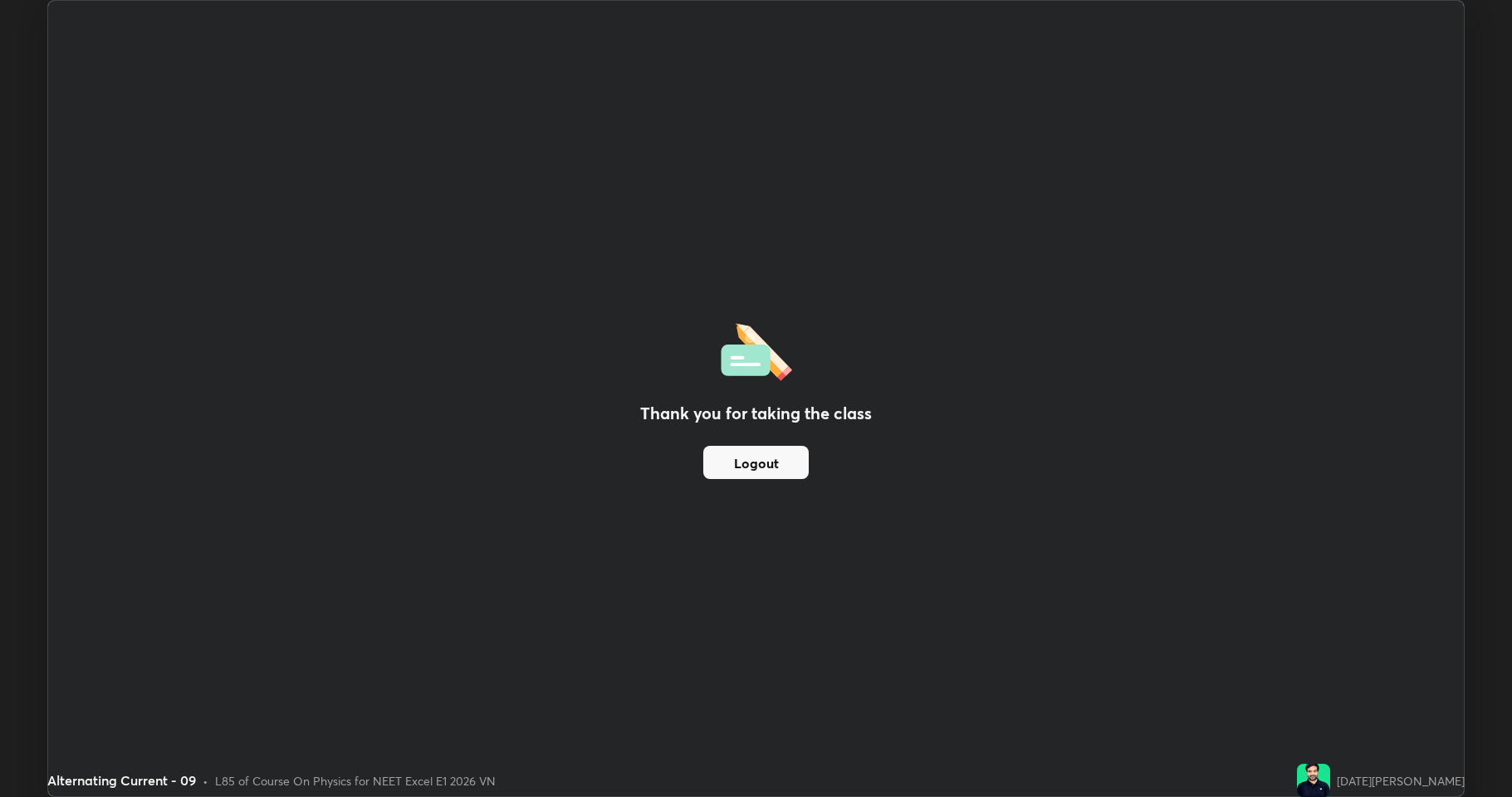
click at [748, 467] on button "Logout" at bounding box center [756, 463] width 105 height 33
